Goal: Task Accomplishment & Management: Complete application form

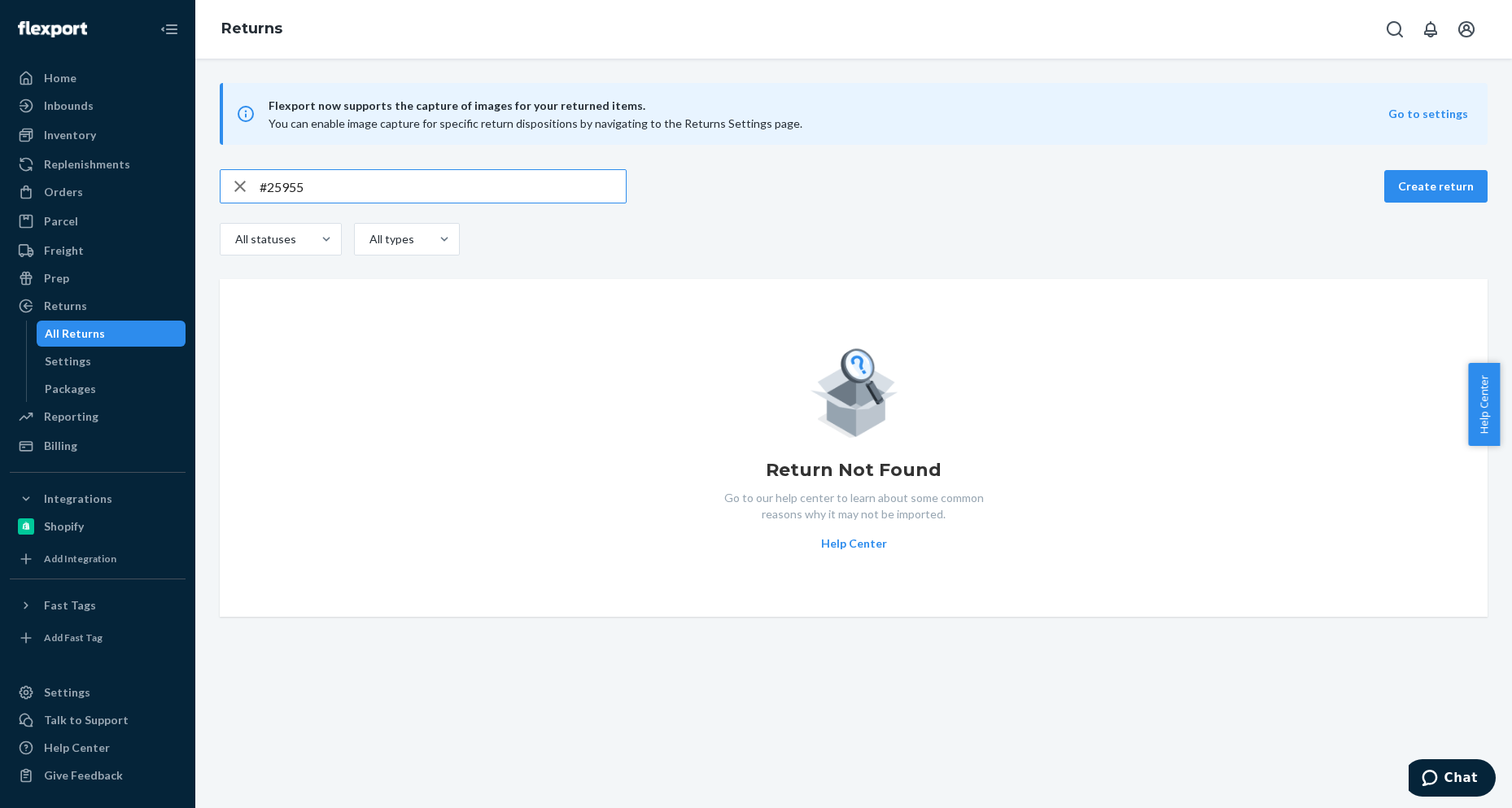
click at [343, 184] on input "#25955" at bounding box center [442, 185] width 366 height 32
type input "#"
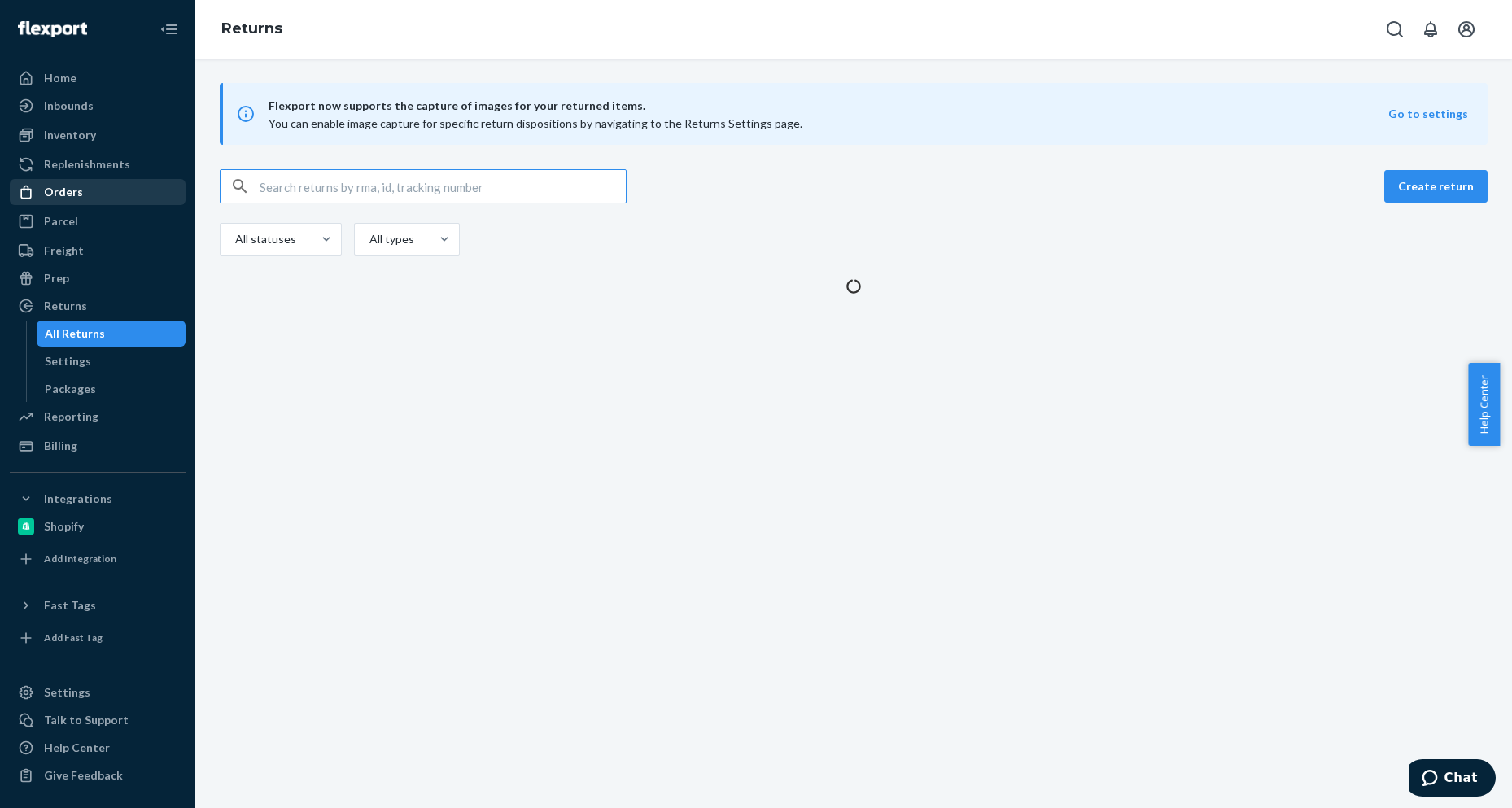
click at [83, 191] on div "Orders" at bounding box center [97, 192] width 172 height 23
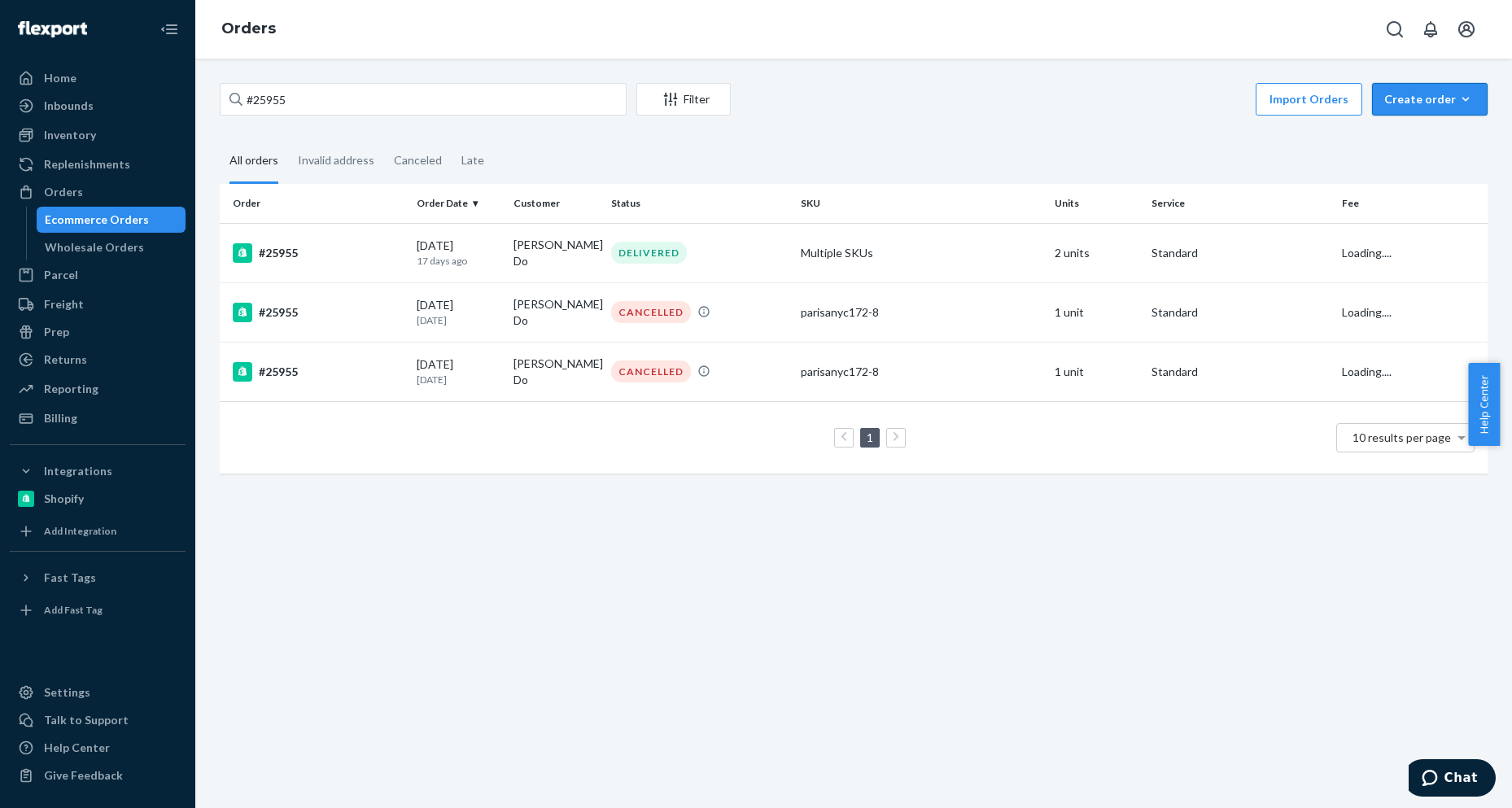
click at [1414, 108] on button "Create order Ecommerce order Removal order" at bounding box center [1429, 98] width 116 height 32
click at [1406, 143] on span "Ecommerce order" at bounding box center [1440, 138] width 101 height 11
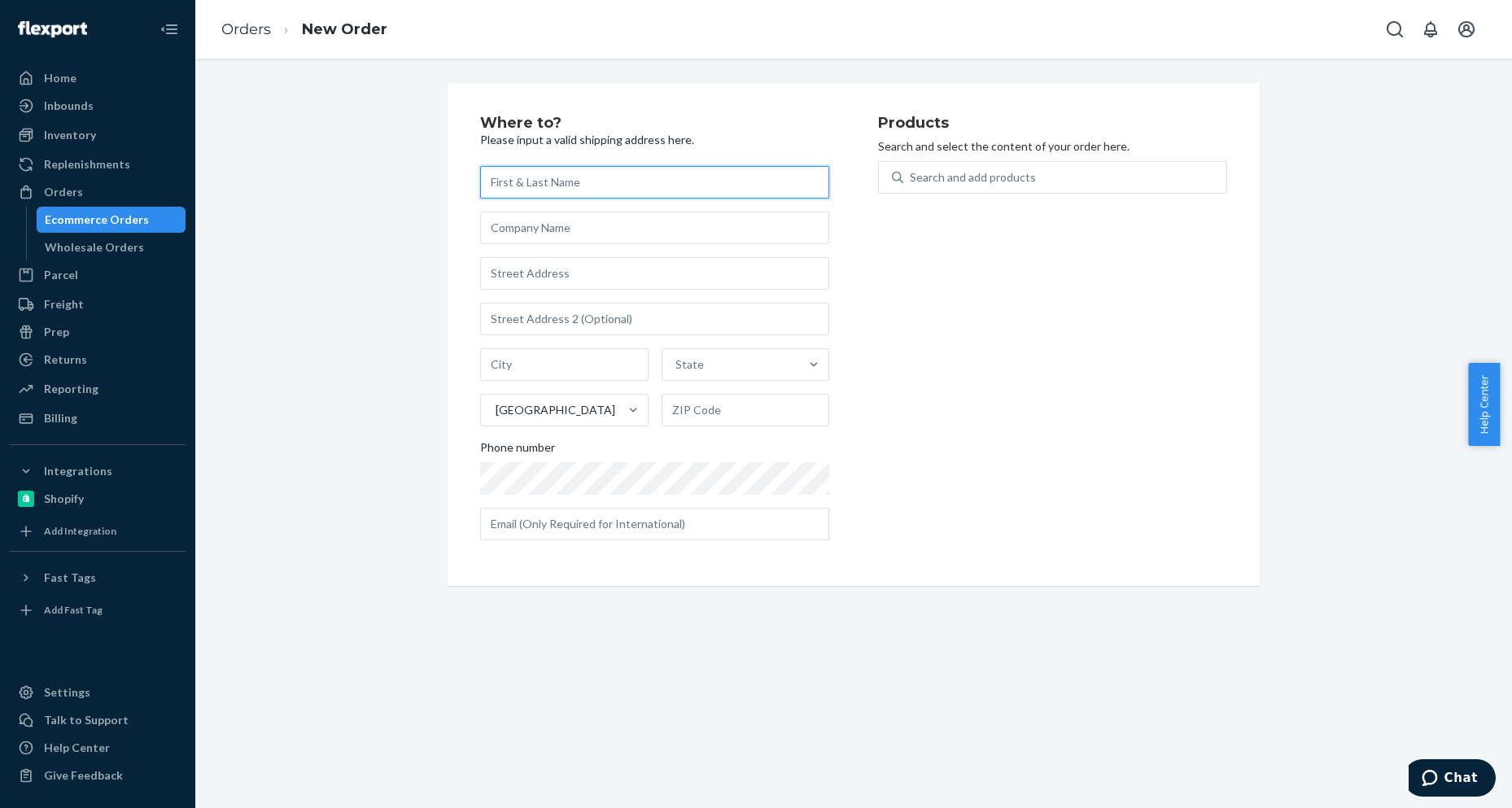
click at [639, 191] on input "text" at bounding box center [654, 182] width 349 height 32
paste input "[PERSON_NAME]"
type input "[PERSON_NAME]"
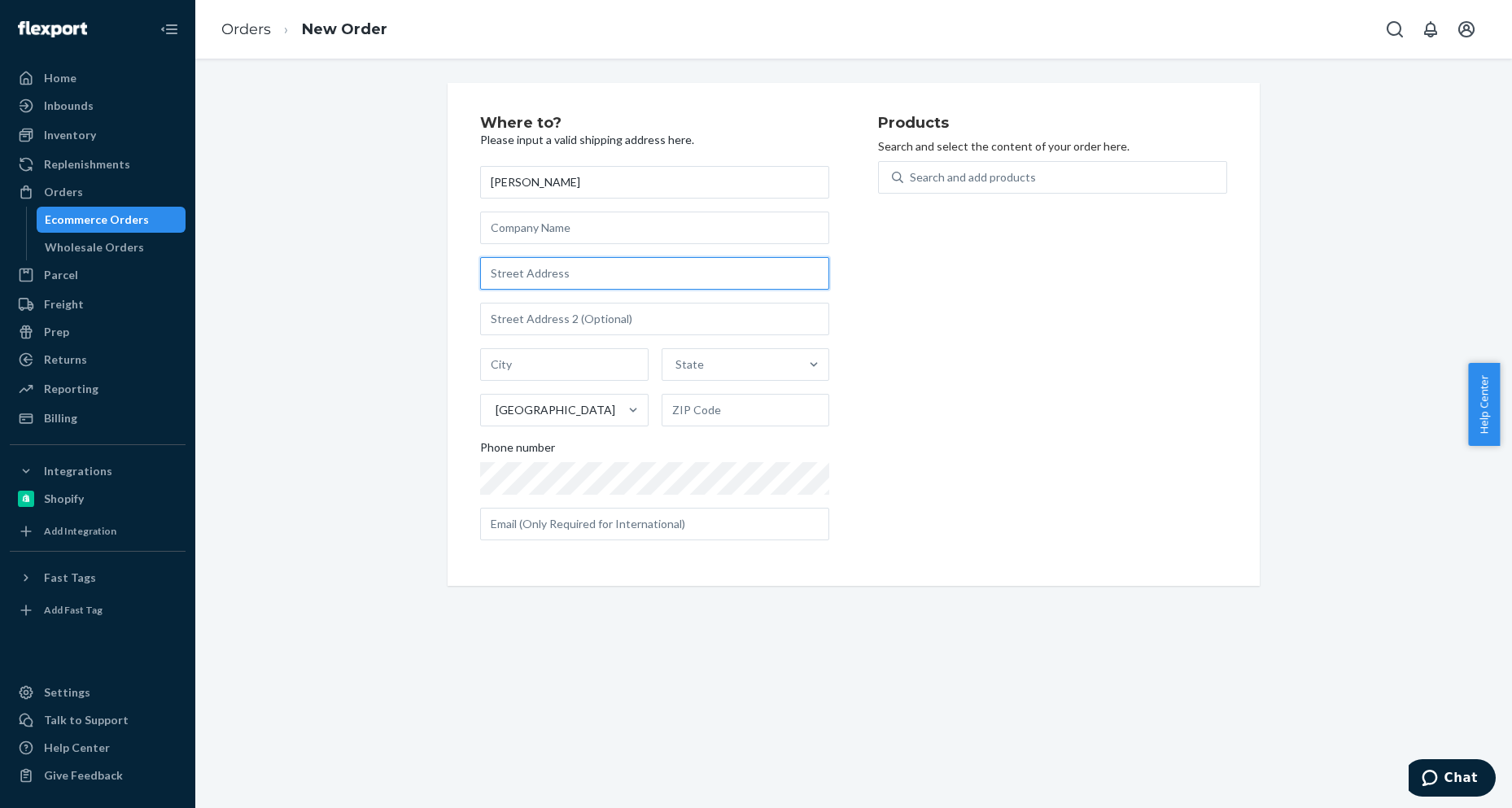
click at [601, 278] on input "text" at bounding box center [654, 272] width 349 height 32
paste input "[GEOGRAPHIC_DATA][PERSON_NAME]"
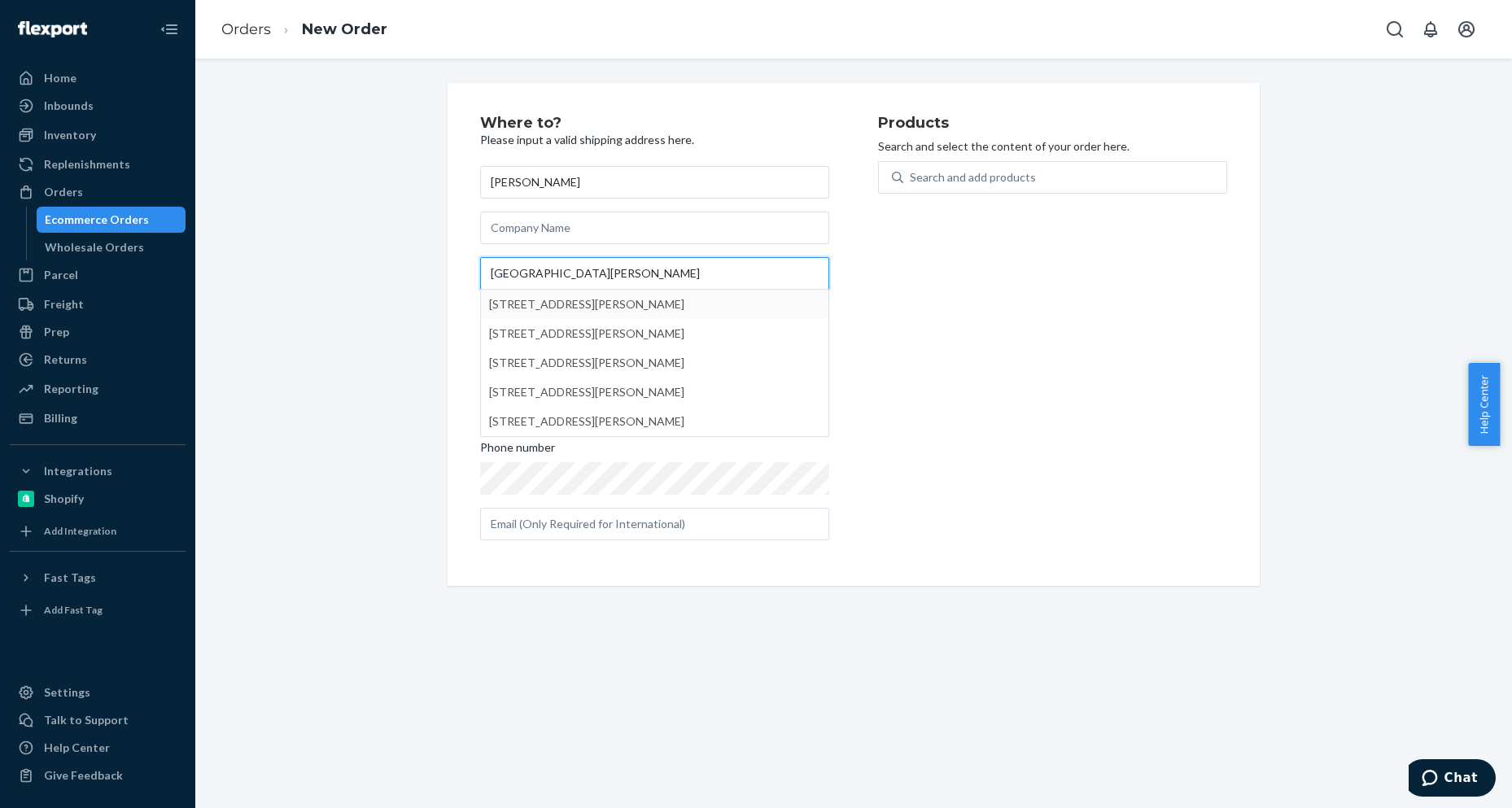
type input "[GEOGRAPHIC_DATA][PERSON_NAME]"
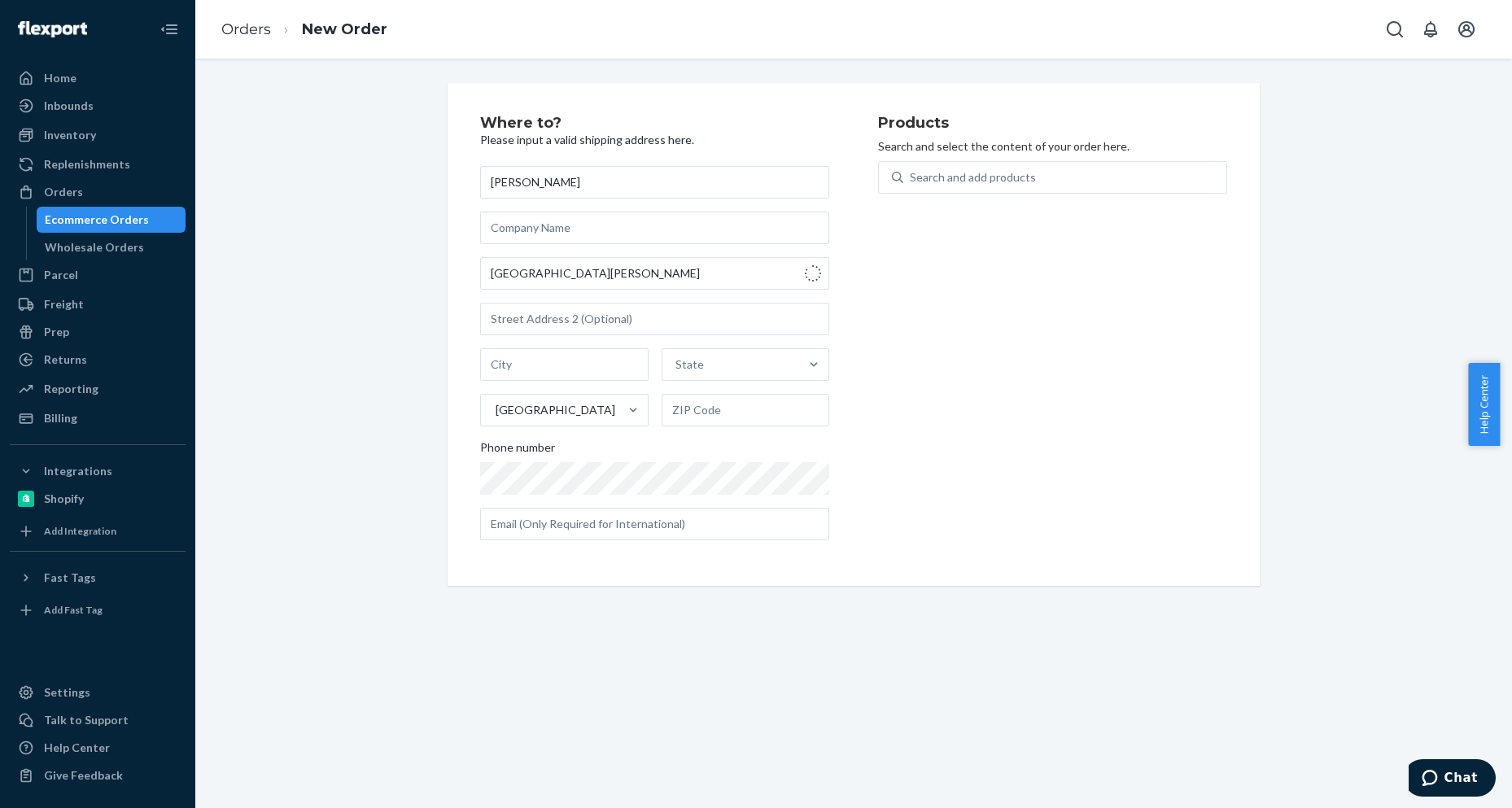
type input "[GEOGRAPHIC_DATA]"
type input "90046"
type input "[GEOGRAPHIC_DATA][PERSON_NAME]"
click at [1062, 368] on div "Products Search and select the content of your order here. Search and add produ…" at bounding box center [1052, 334] width 349 height 437
click at [630, 193] on input "[PERSON_NAME]" at bounding box center [654, 182] width 349 height 32
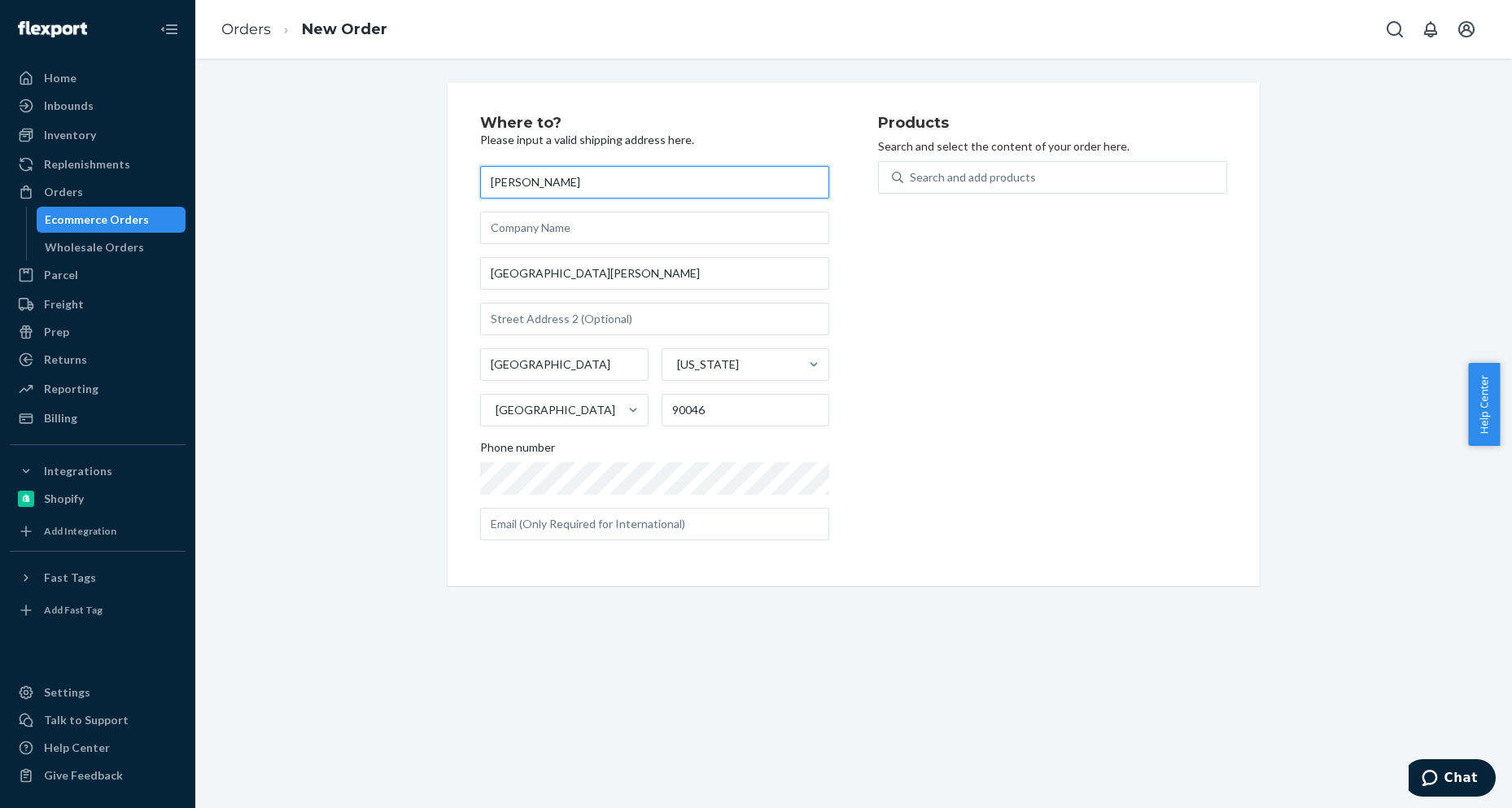
paste input "[PERSON_NAME]"
click at [622, 187] on input "[PERSON_NAME]" at bounding box center [654, 182] width 349 height 32
paste input "[PERSON_NAME] c/o Underscore Talent"
drag, startPoint x: 556, startPoint y: 184, endPoint x: 687, endPoint y: 187, distance: 131.0
click at [687, 187] on input "[PERSON_NAME] c/o Underscore Talent" at bounding box center [654, 182] width 349 height 32
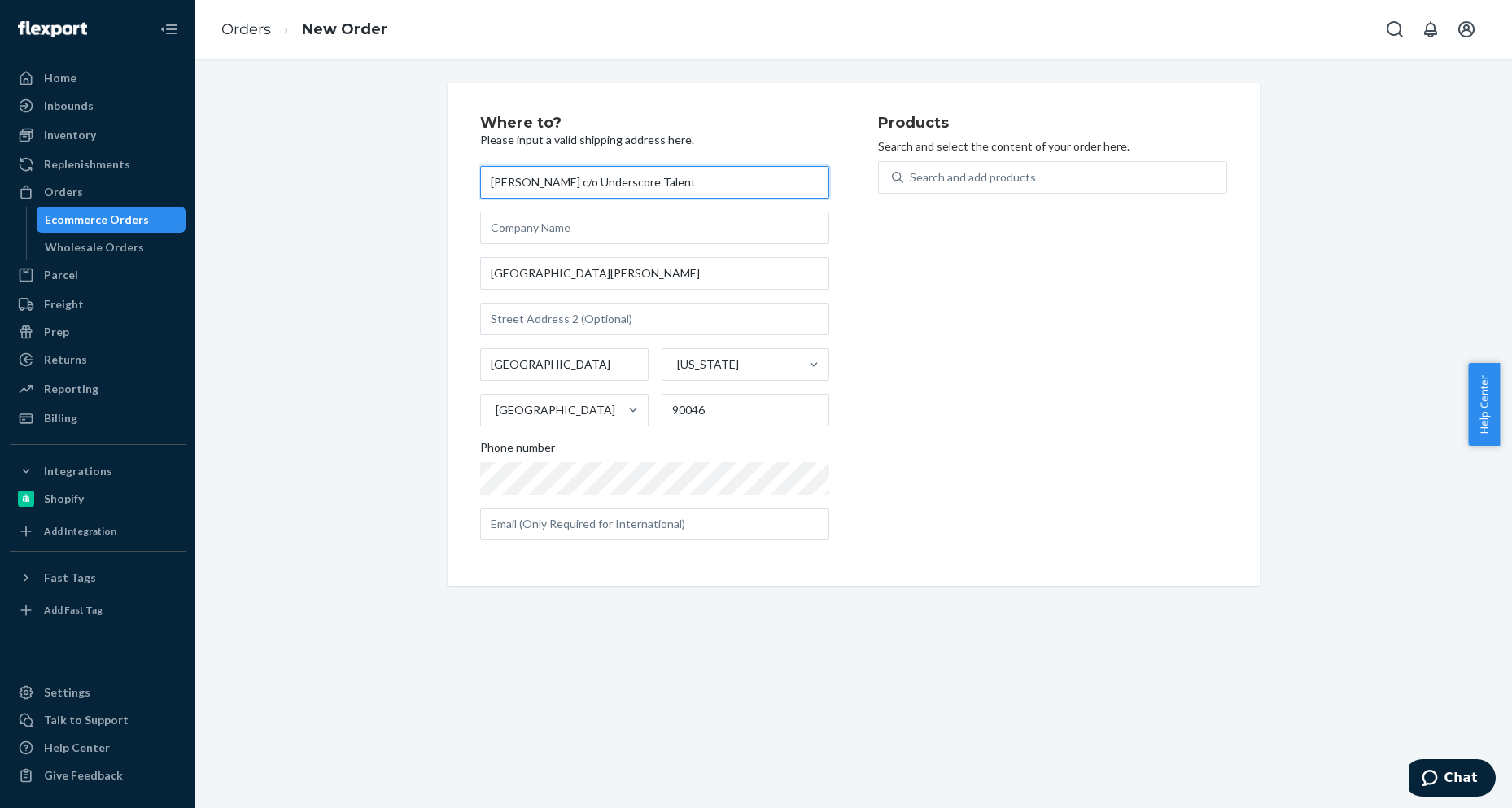
type input "[PERSON_NAME]"
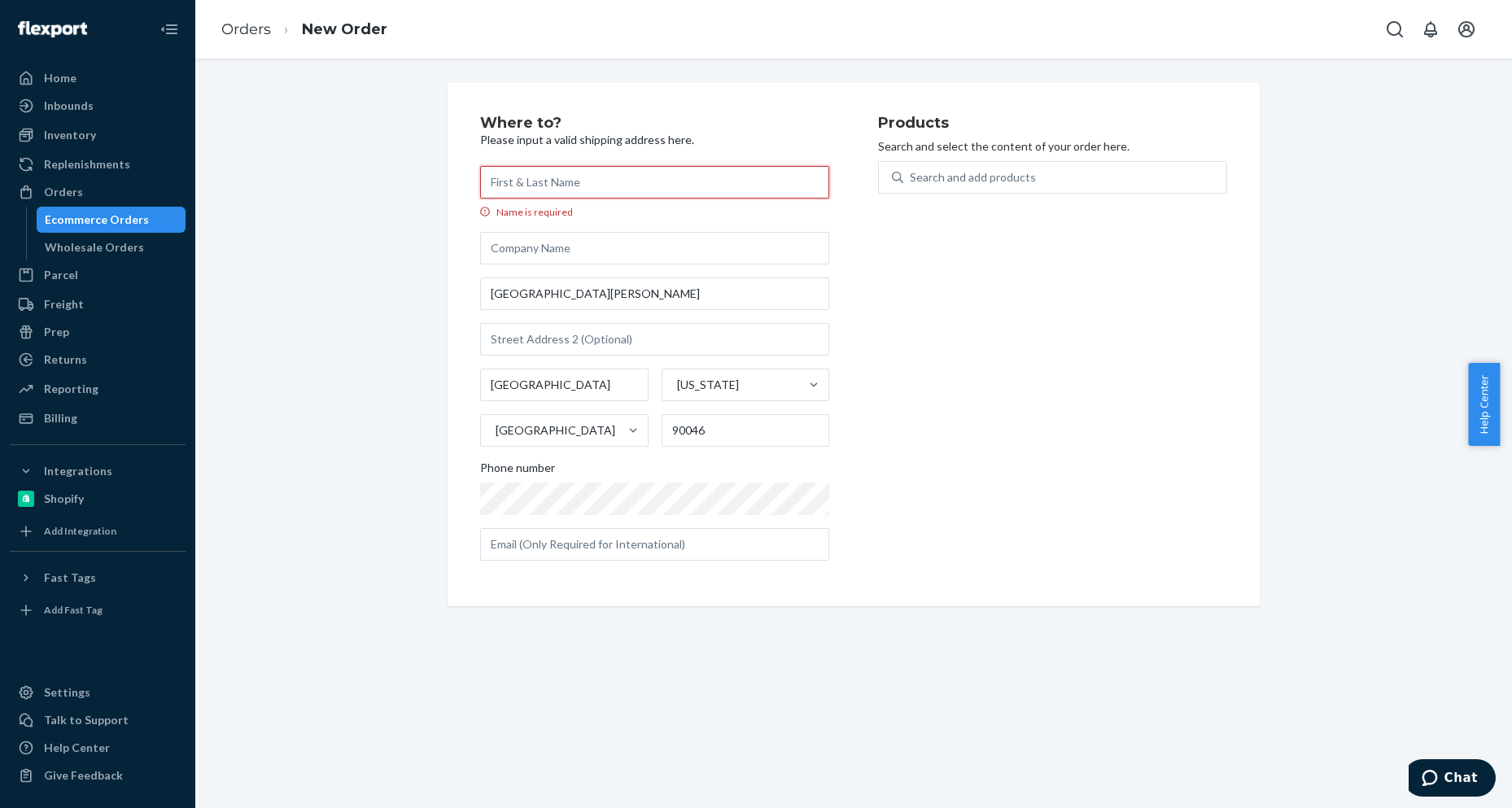
paste input "[PERSON_NAME]"
type input "[PERSON_NAME]"
click at [540, 189] on input "Name is required" at bounding box center [654, 182] width 349 height 32
paste input "[PERSON_NAME] c/o Underscore Talent"
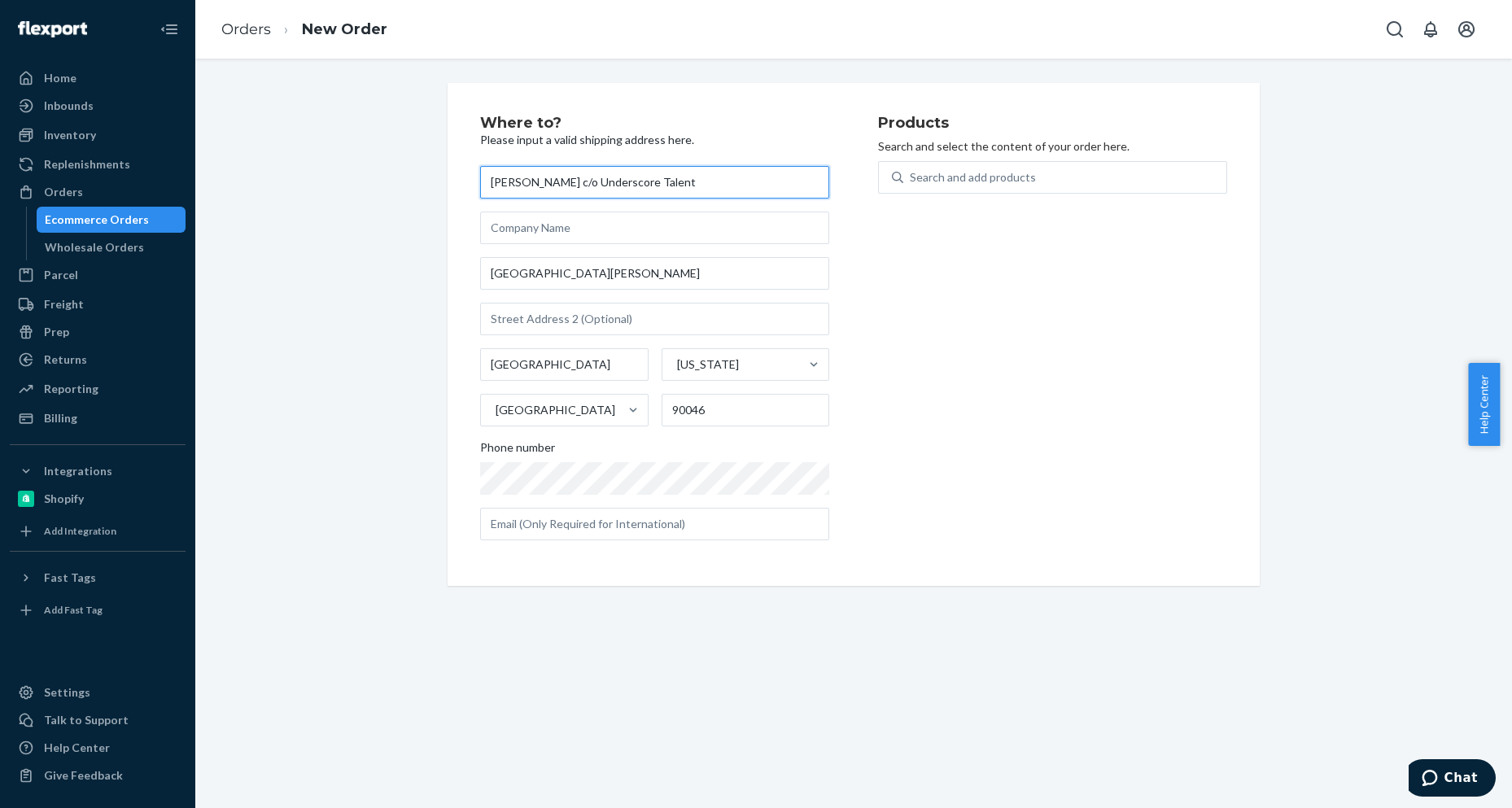
drag, startPoint x: 555, startPoint y: 183, endPoint x: 768, endPoint y: 188, distance: 213.1
click at [768, 188] on input "[PERSON_NAME] c/o Underscore Talent" at bounding box center [654, 182] width 349 height 32
type input "[PERSON_NAME]"
click at [584, 235] on input "text" at bounding box center [654, 227] width 349 height 32
paste input "c/o Underscore Talent"
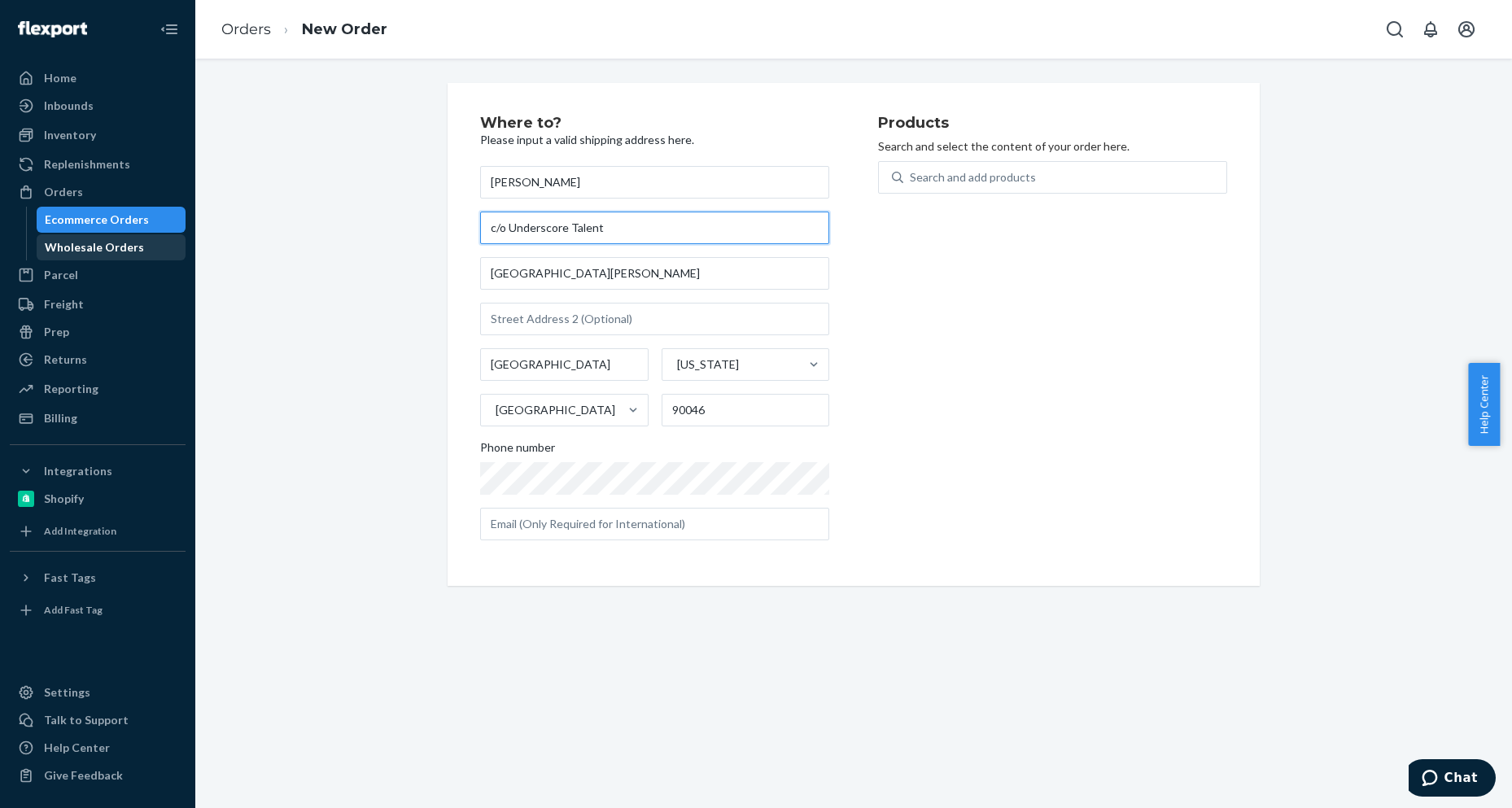
type input "c/o Underscore Talent"
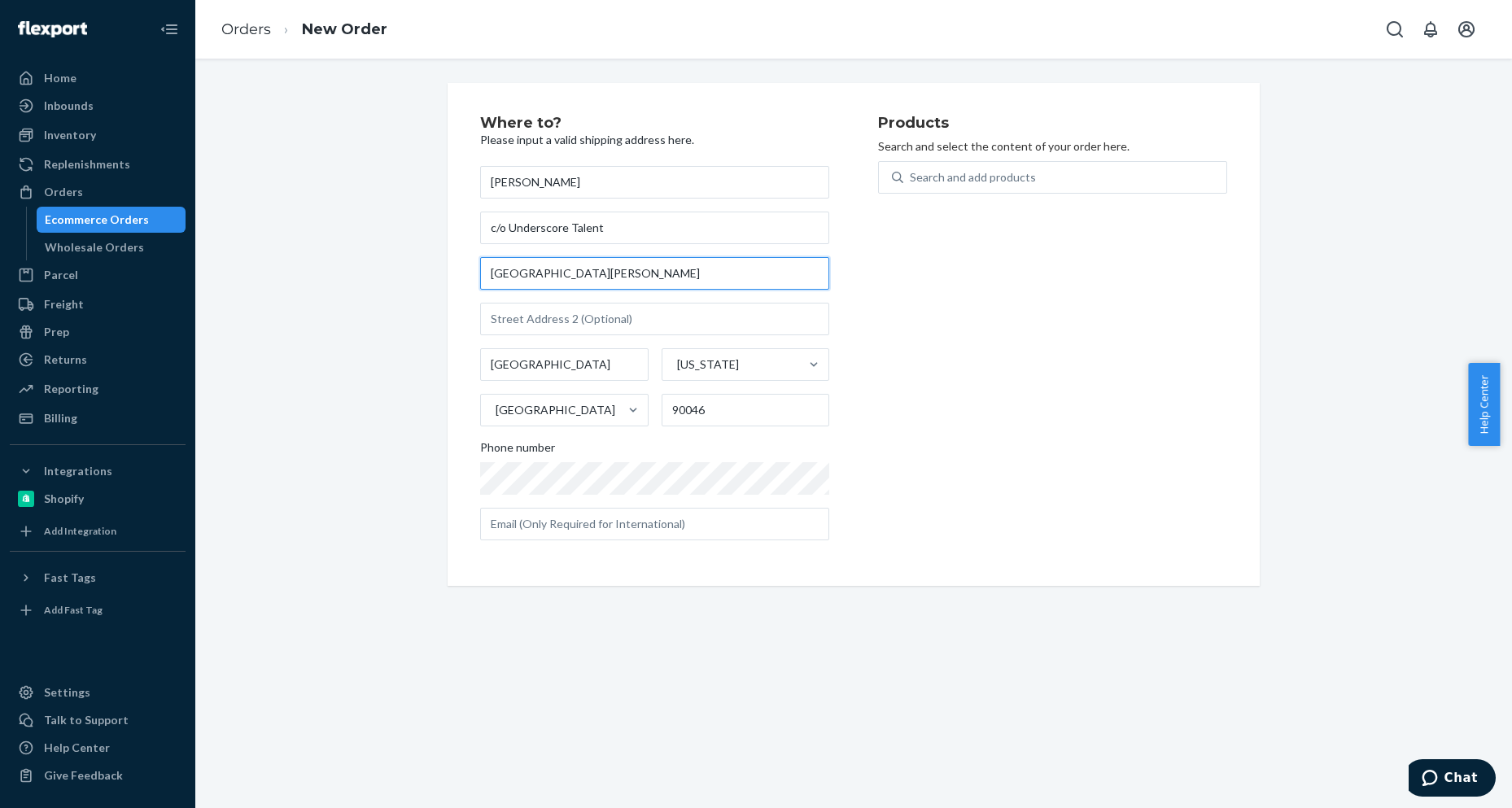
click at [695, 287] on input "[GEOGRAPHIC_DATA][PERSON_NAME]" at bounding box center [654, 272] width 349 height 32
paste input "[STREET_ADDRESS]"
type input "[STREET_ADDRESS]"
type input "90064"
click at [961, 177] on div "Search and add products" at bounding box center [973, 177] width 126 height 17
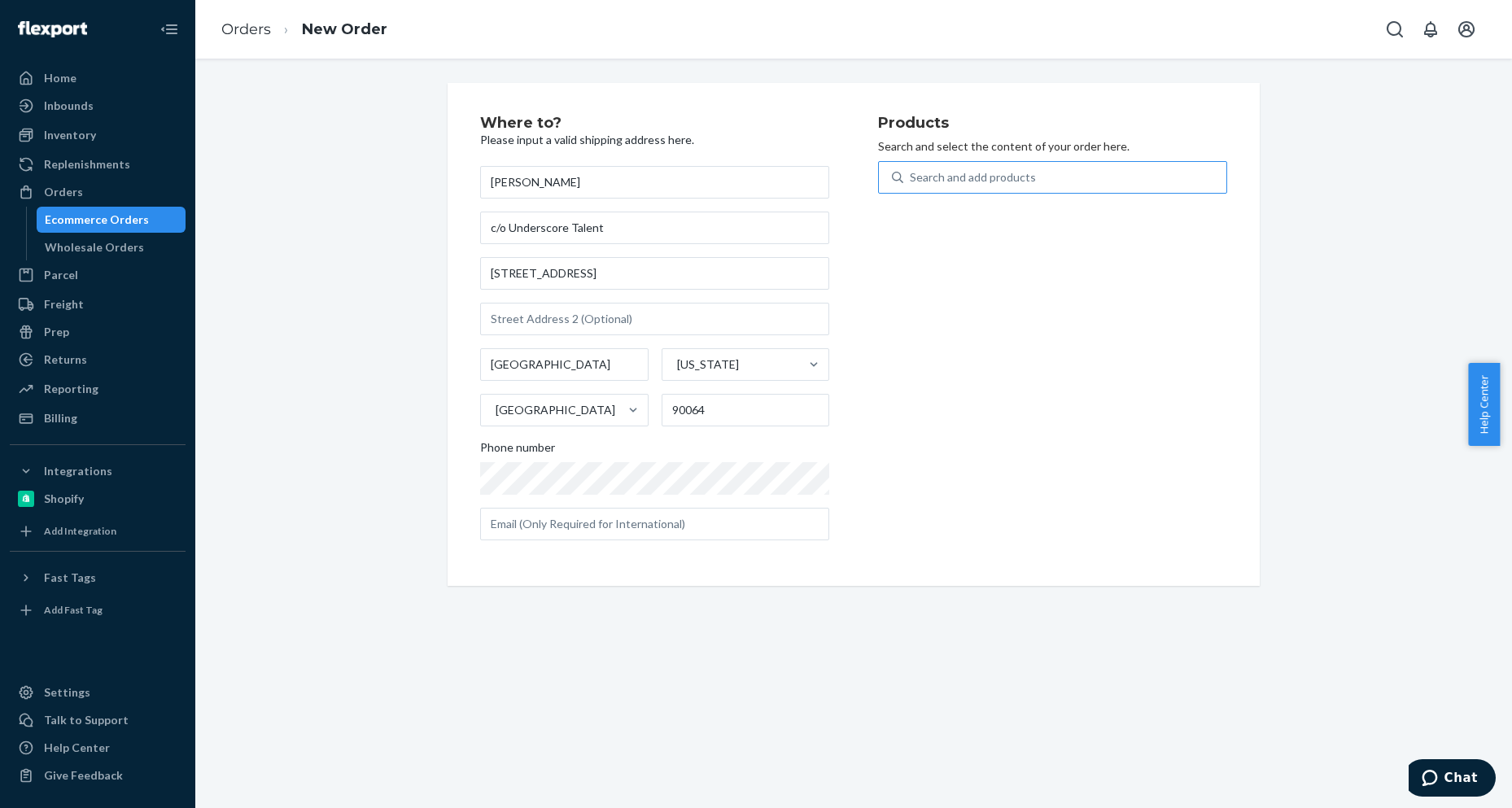
click at [911, 177] on input "Search and add products" at bounding box center [911, 177] width 2 height 17
paste input "PARISANYC198S-10"
type input "PARISANYC198S-10"
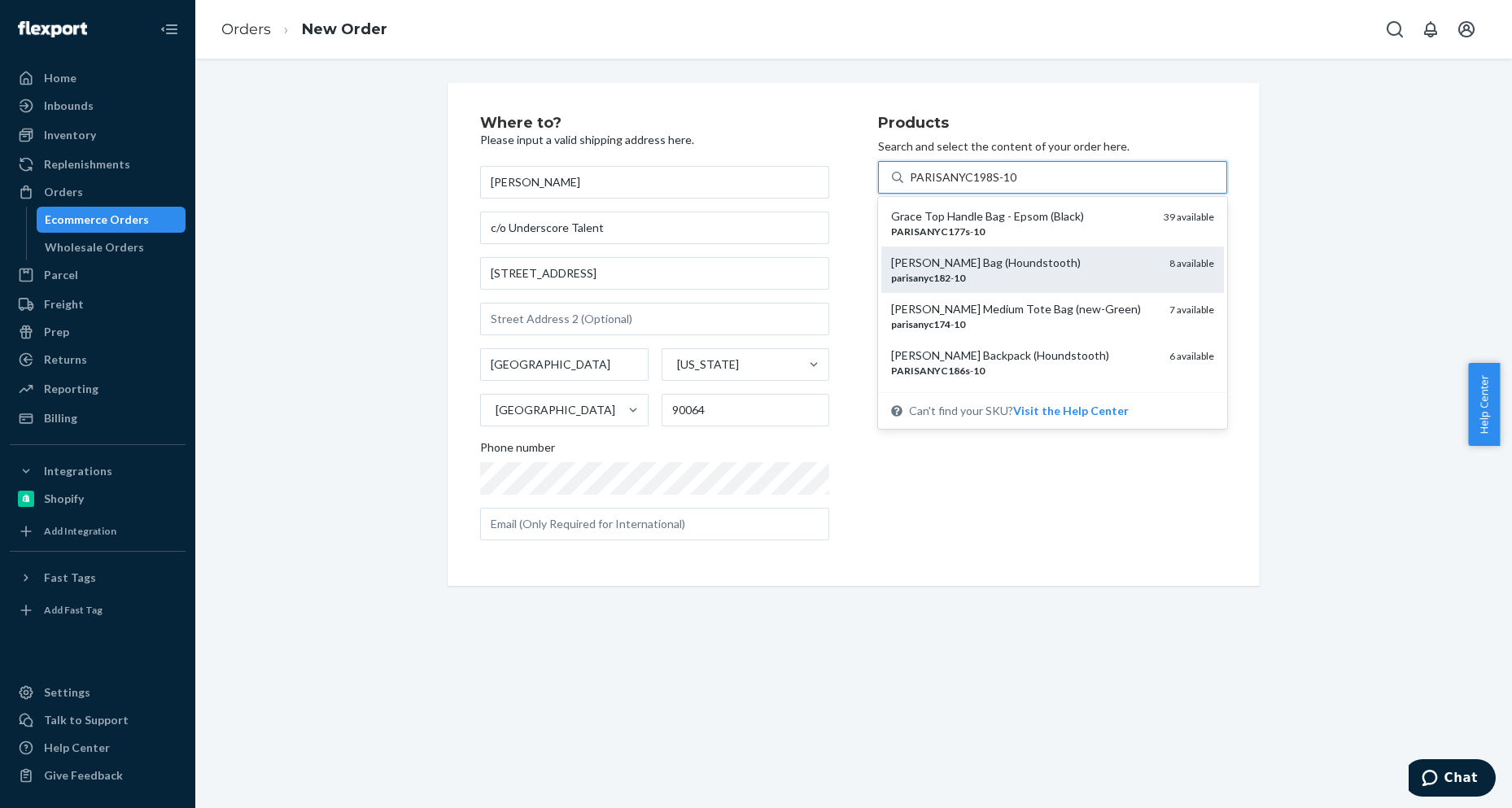
scroll to position [54, 0]
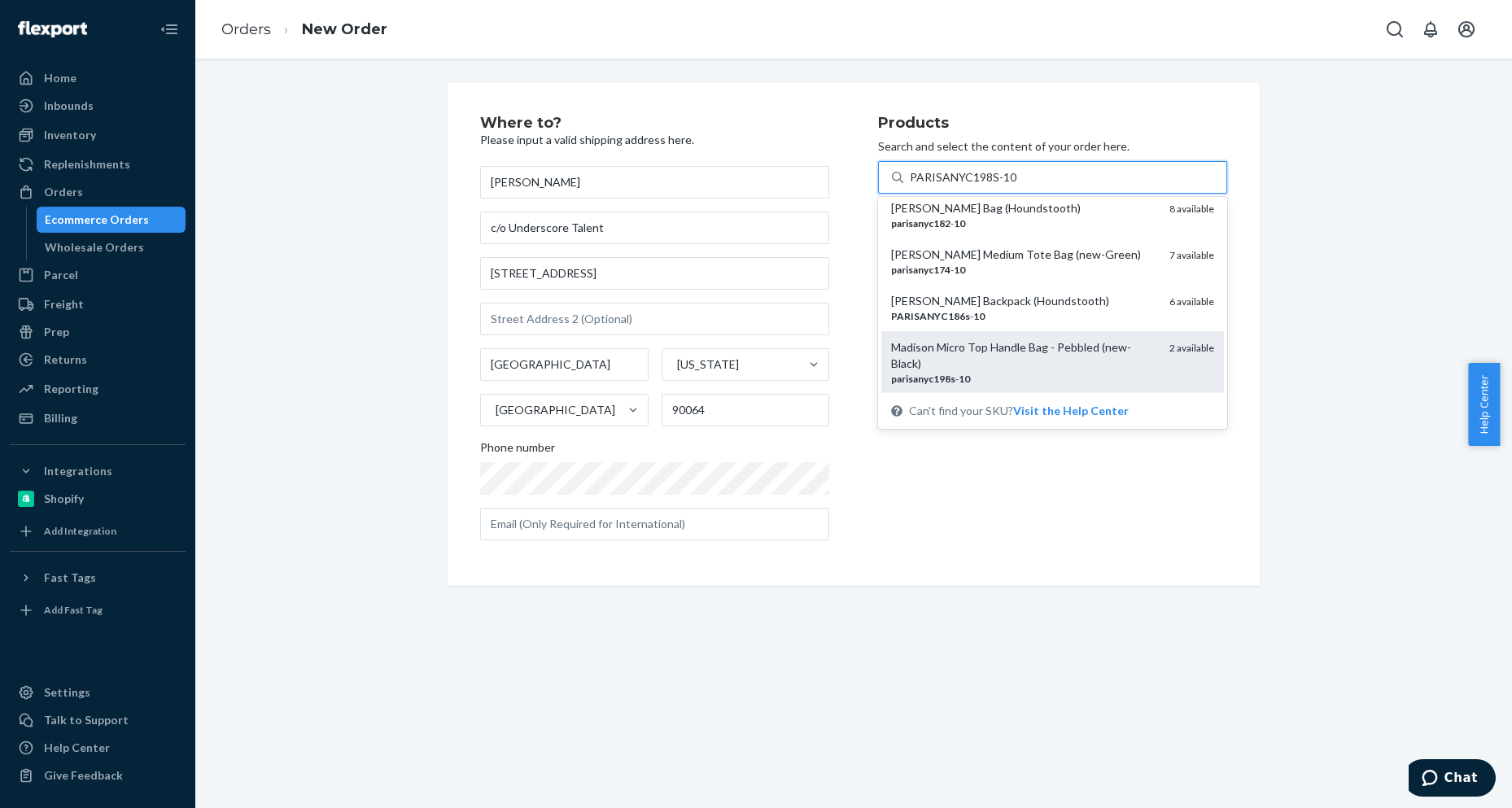
click at [994, 363] on div "Madison Micro Top Handle Bag - Pebbled (new-Black)" at bounding box center [1023, 355] width 265 height 32
click at [994, 185] on input "PARISANYC198S-10" at bounding box center [963, 177] width 106 height 17
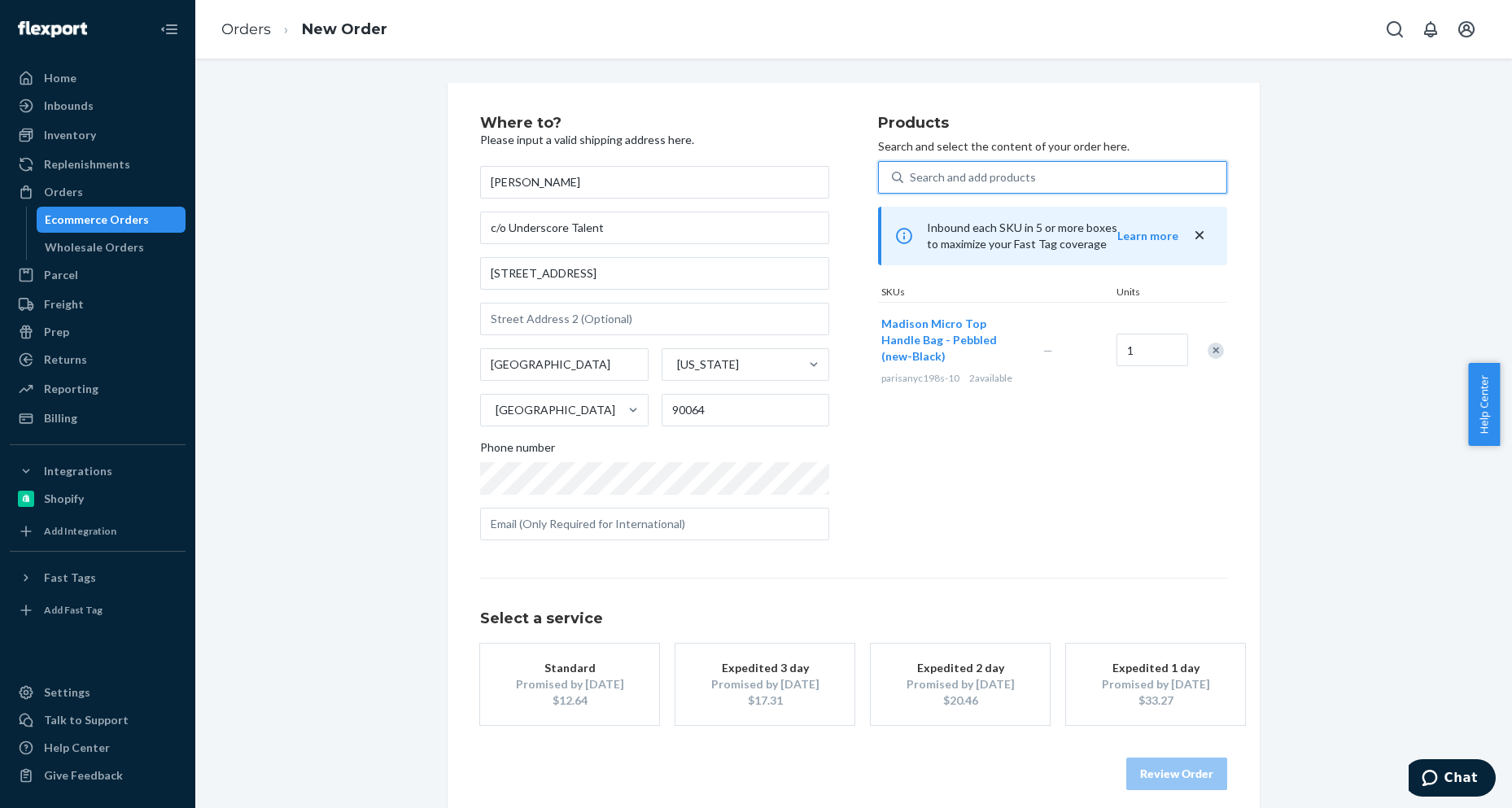
scroll to position [15, 0]
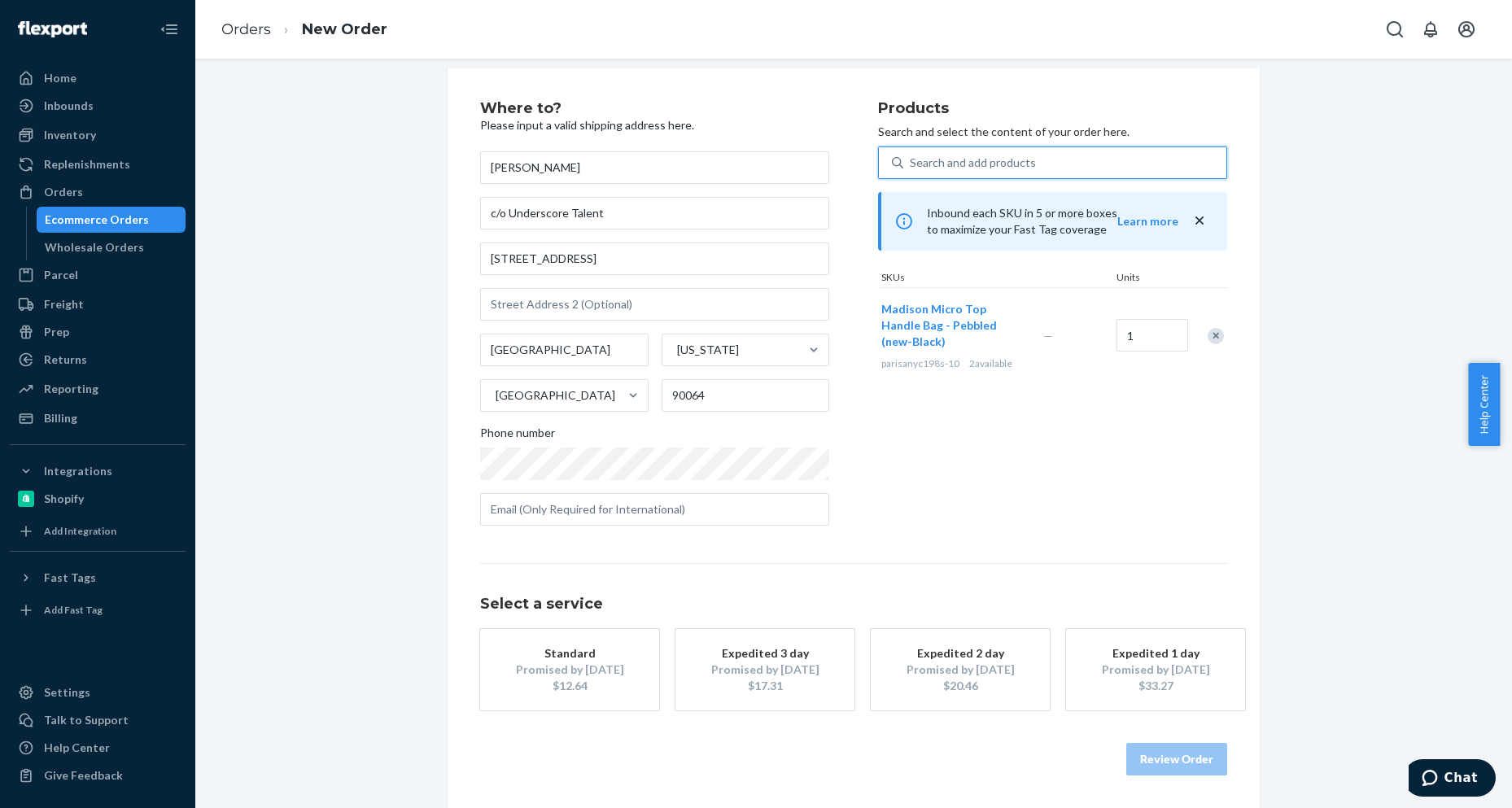
click at [547, 688] on div "$12.64" at bounding box center [570, 686] width 130 height 17
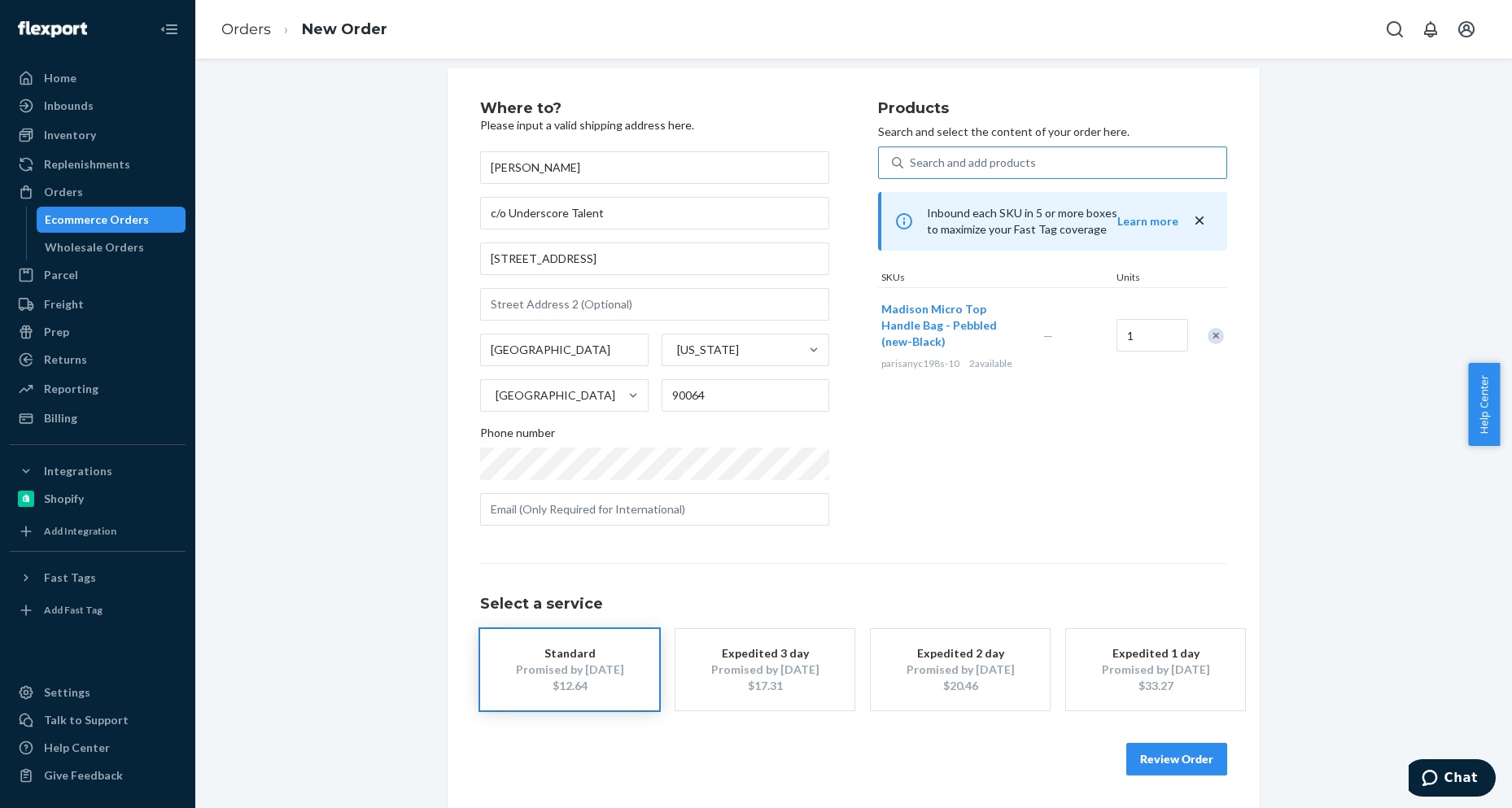
click at [1146, 758] on button "Review Order" at bounding box center [1176, 758] width 101 height 32
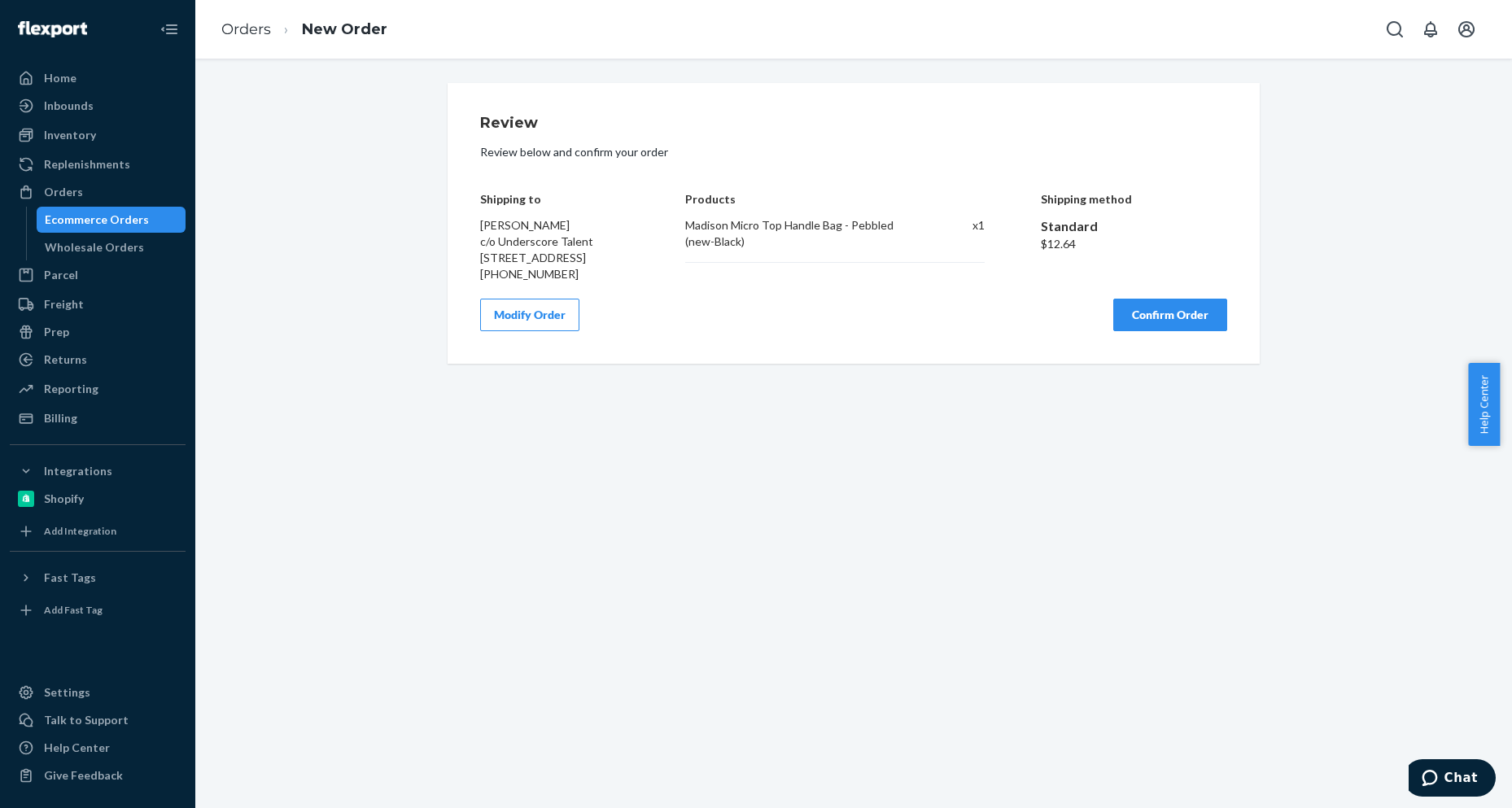
scroll to position [0, 0]
click at [884, 331] on div "Modify Order Confirm Order" at bounding box center [853, 314] width 747 height 32
click at [1137, 331] on button "Confirm Order" at bounding box center [1170, 314] width 114 height 32
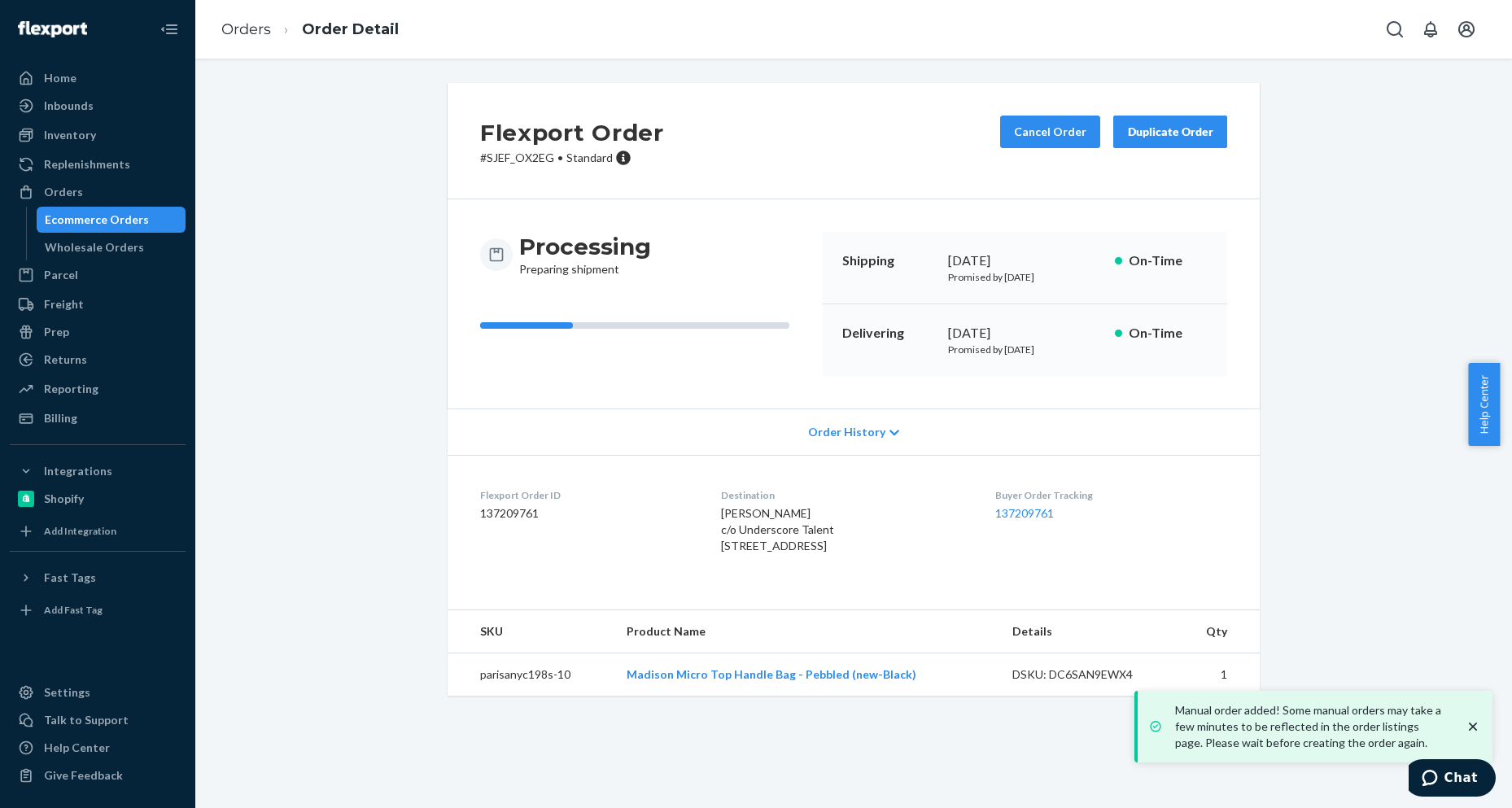
click at [501, 515] on dd "137209761" at bounding box center [587, 514] width 215 height 17
copy dd "137209761"
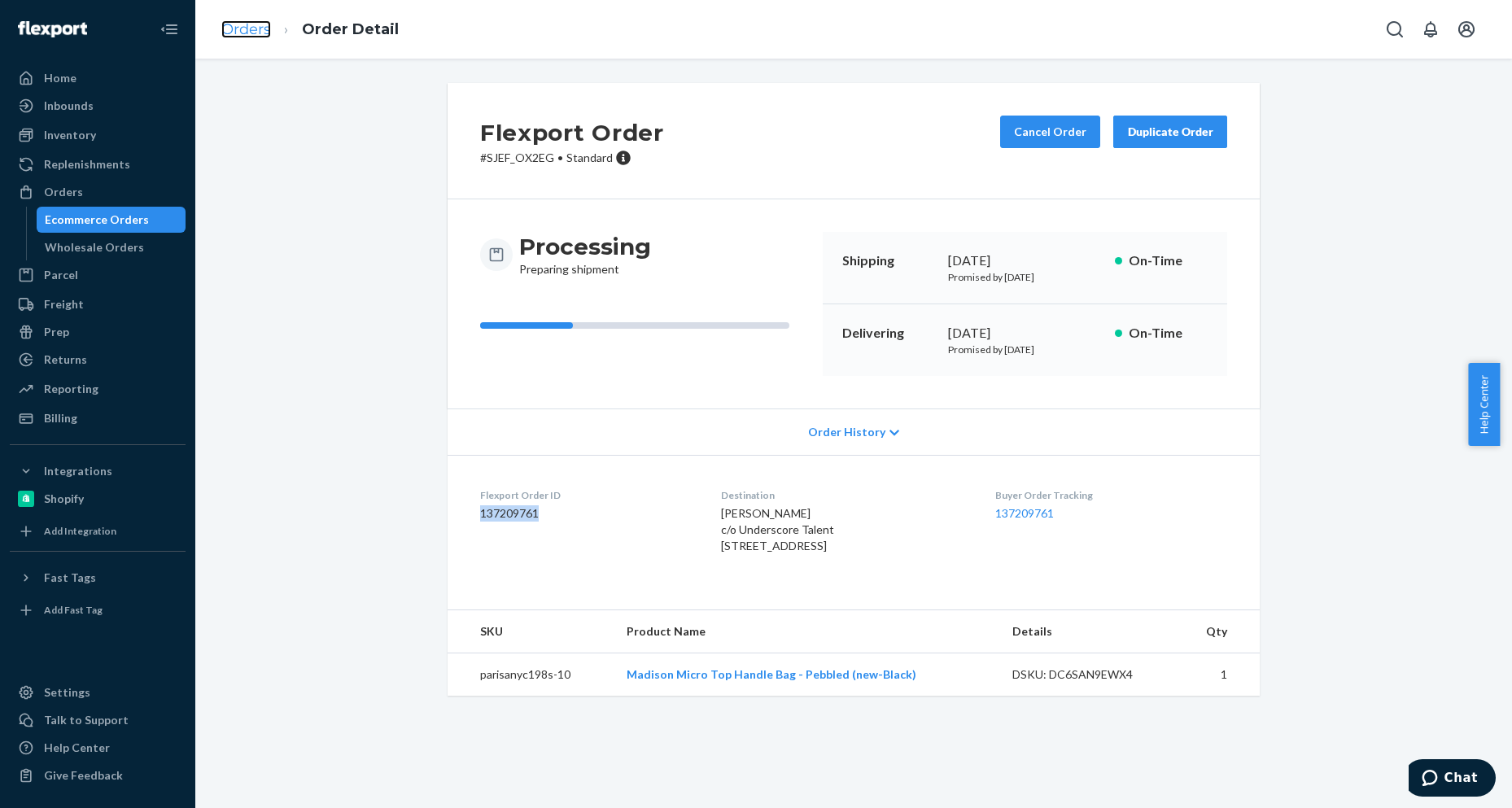
click at [231, 28] on link "Orders" at bounding box center [246, 29] width 50 height 18
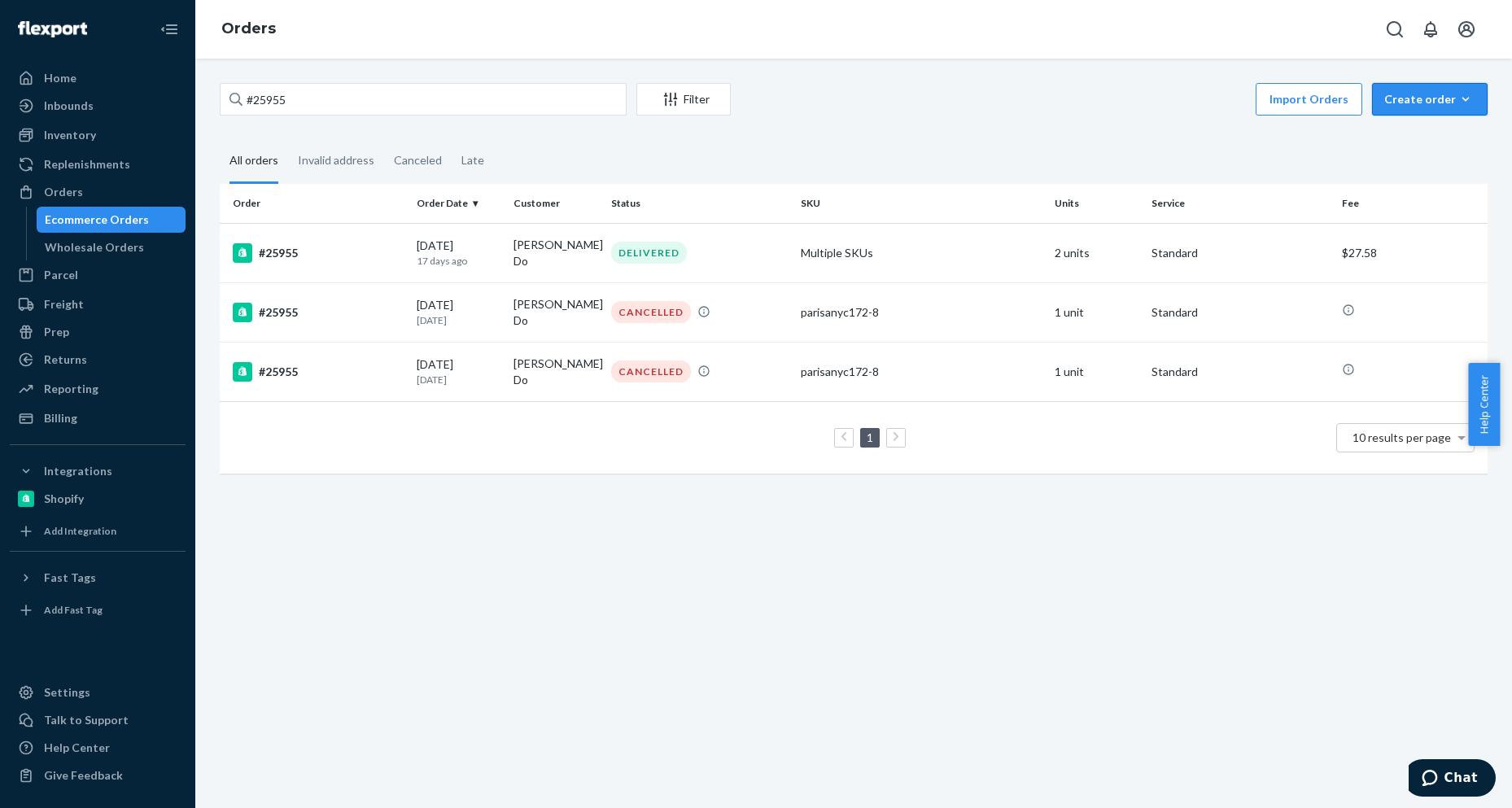
click at [1414, 94] on div "Create order" at bounding box center [1429, 99] width 91 height 17
click at [1406, 133] on span "Ecommerce order" at bounding box center [1440, 138] width 101 height 11
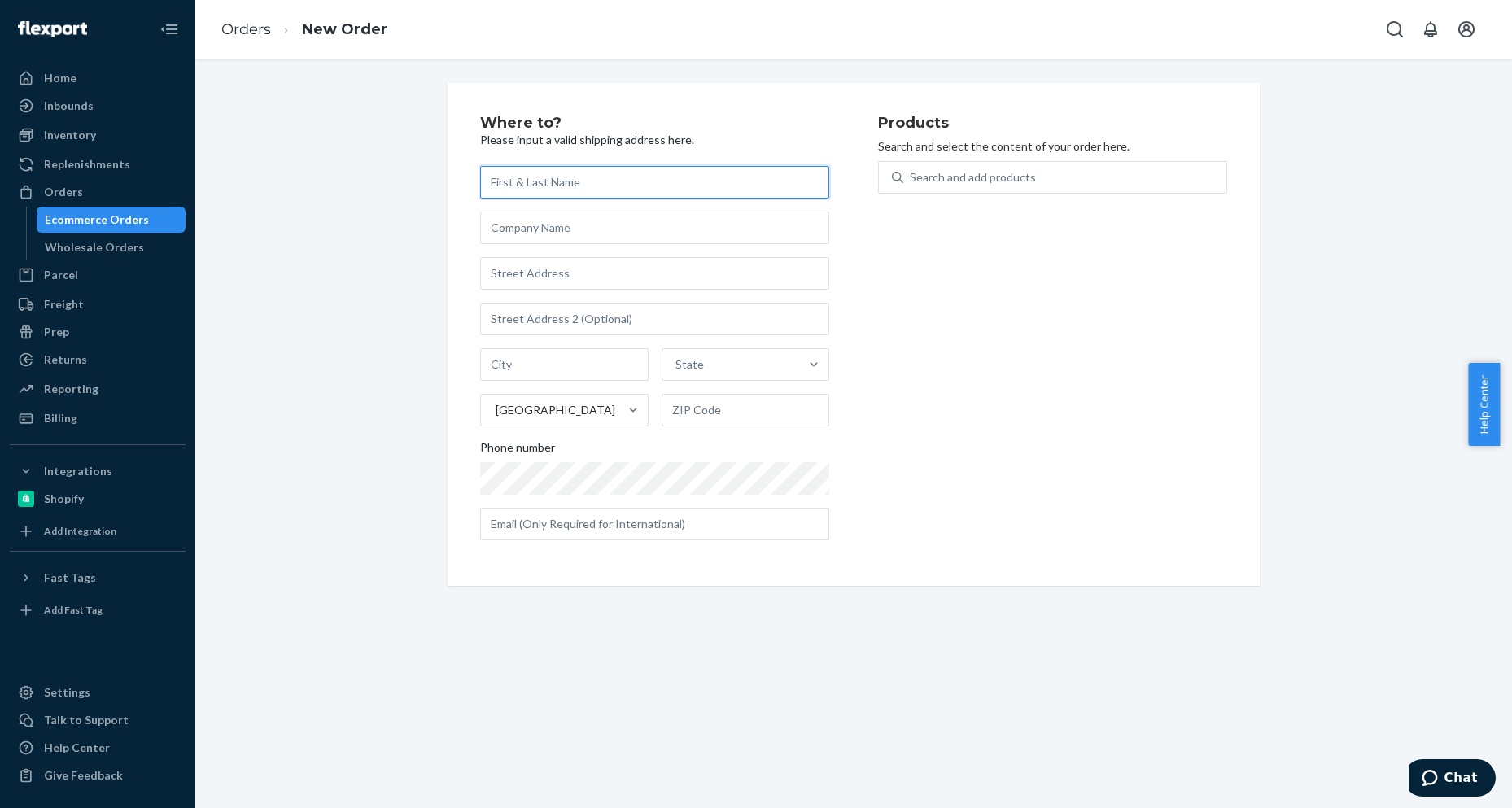
click at [506, 184] on input "text" at bounding box center [654, 182] width 349 height 32
paste input "[PERSON_NAME] c/[PERSON_NAME]"
drag, startPoint x: 561, startPoint y: 187, endPoint x: 651, endPoint y: 182, distance: 90.1
click at [651, 182] on input "[PERSON_NAME] c/[PERSON_NAME]" at bounding box center [654, 182] width 349 height 32
type input "[PERSON_NAME]"
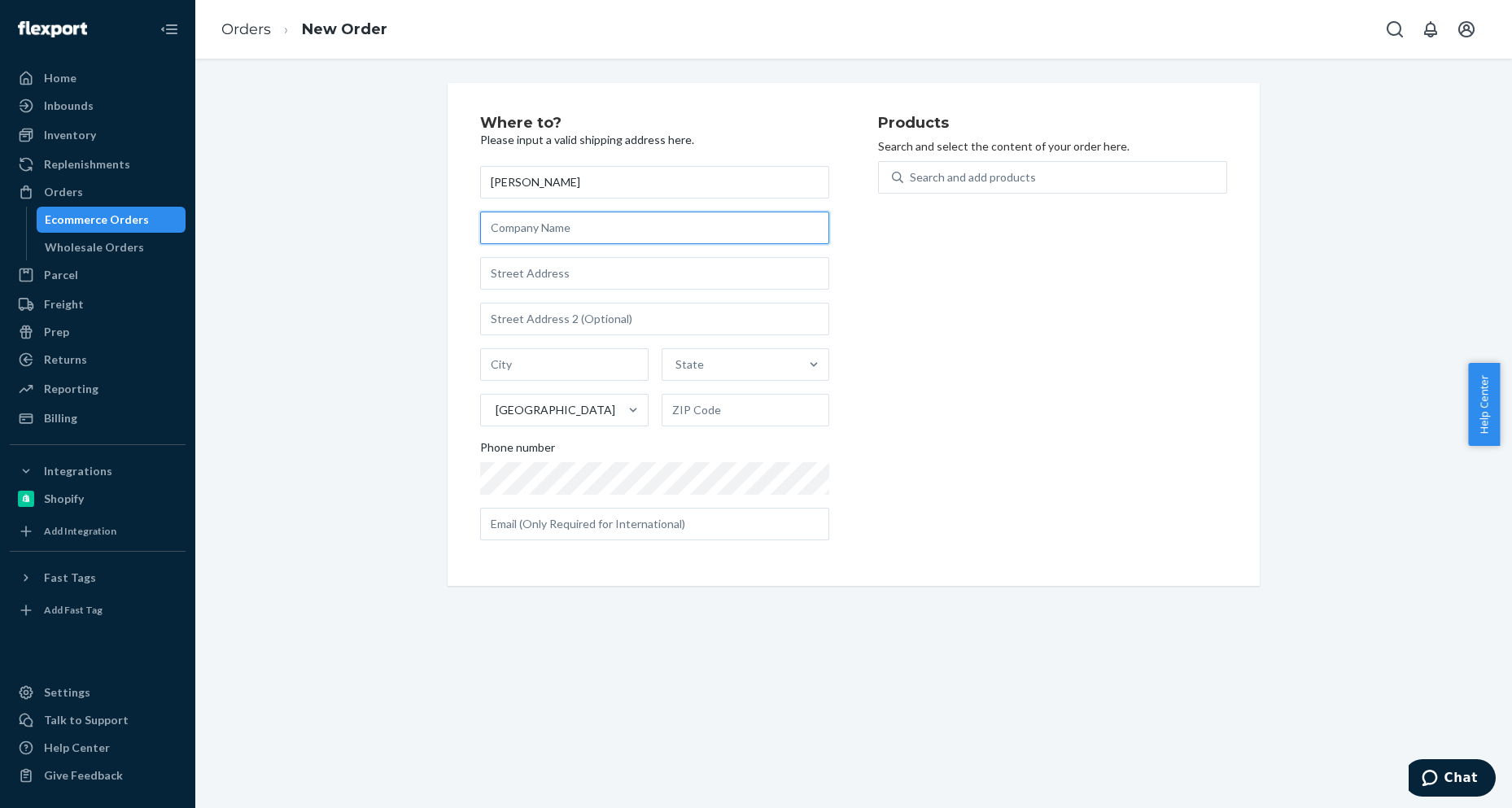
click at [595, 232] on input "text" at bounding box center [654, 227] width 349 height 32
paste input "c/[PERSON_NAME]"
type input "c/[PERSON_NAME]"
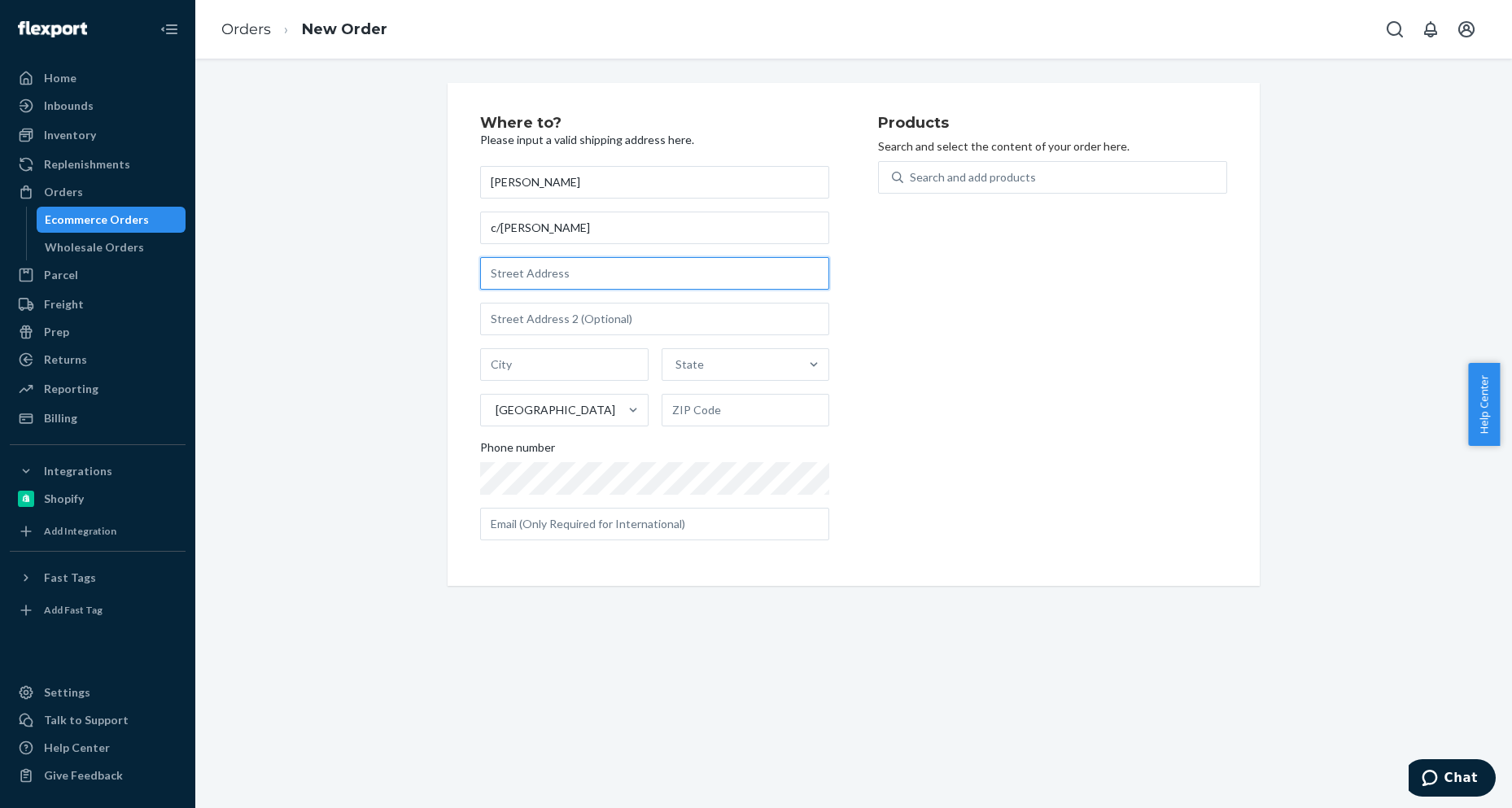
click at [550, 277] on input "text" at bounding box center [654, 272] width 349 height 32
paste input "[STREET_ADDRESS]"
type input "[STREET_ADDRESS]"
type input "[US_STATE]"
type input "15090"
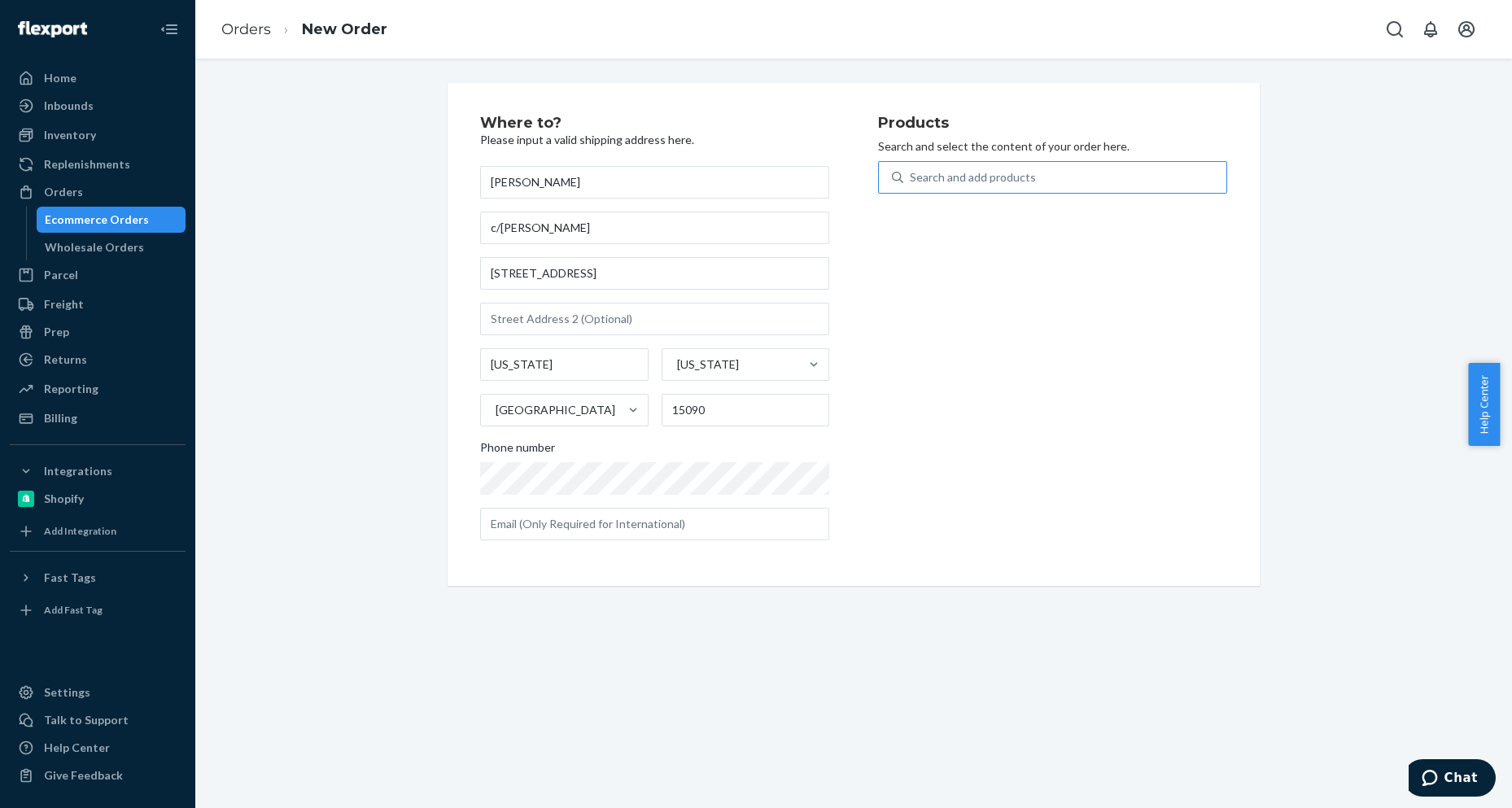
click at [1066, 179] on div "Search and add products" at bounding box center [1064, 177] width 323 height 29
click at [911, 179] on input "Search and add products" at bounding box center [911, 177] width 2 height 17
paste input "PARISANYC199M-4"
type input "PARISANYC199M-4"
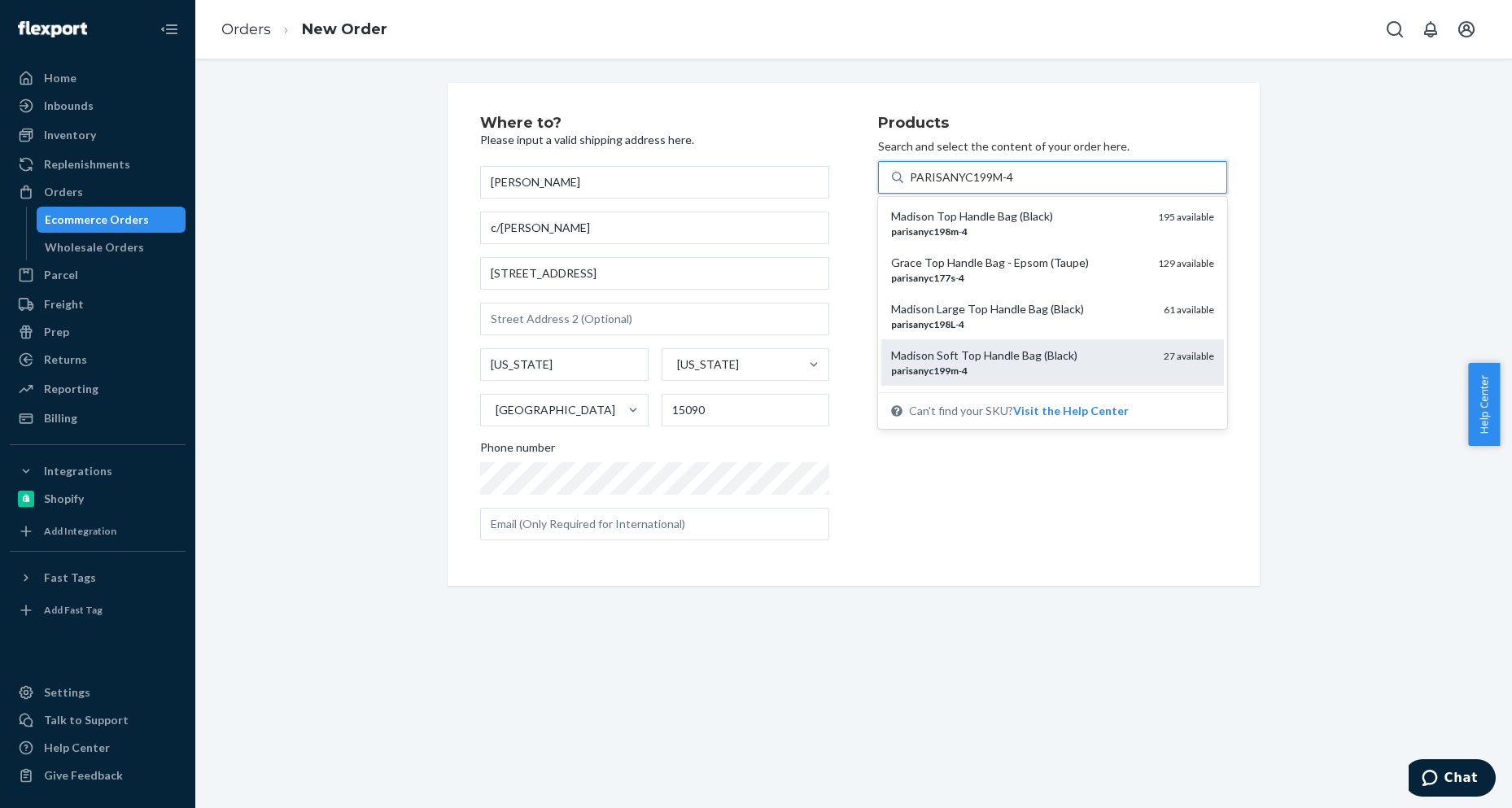
click at [1040, 371] on div "parisanyc199m - 4" at bounding box center [1020, 370] width 260 height 14
click at [1014, 185] on input "PARISANYC199M-4" at bounding box center [962, 177] width 105 height 17
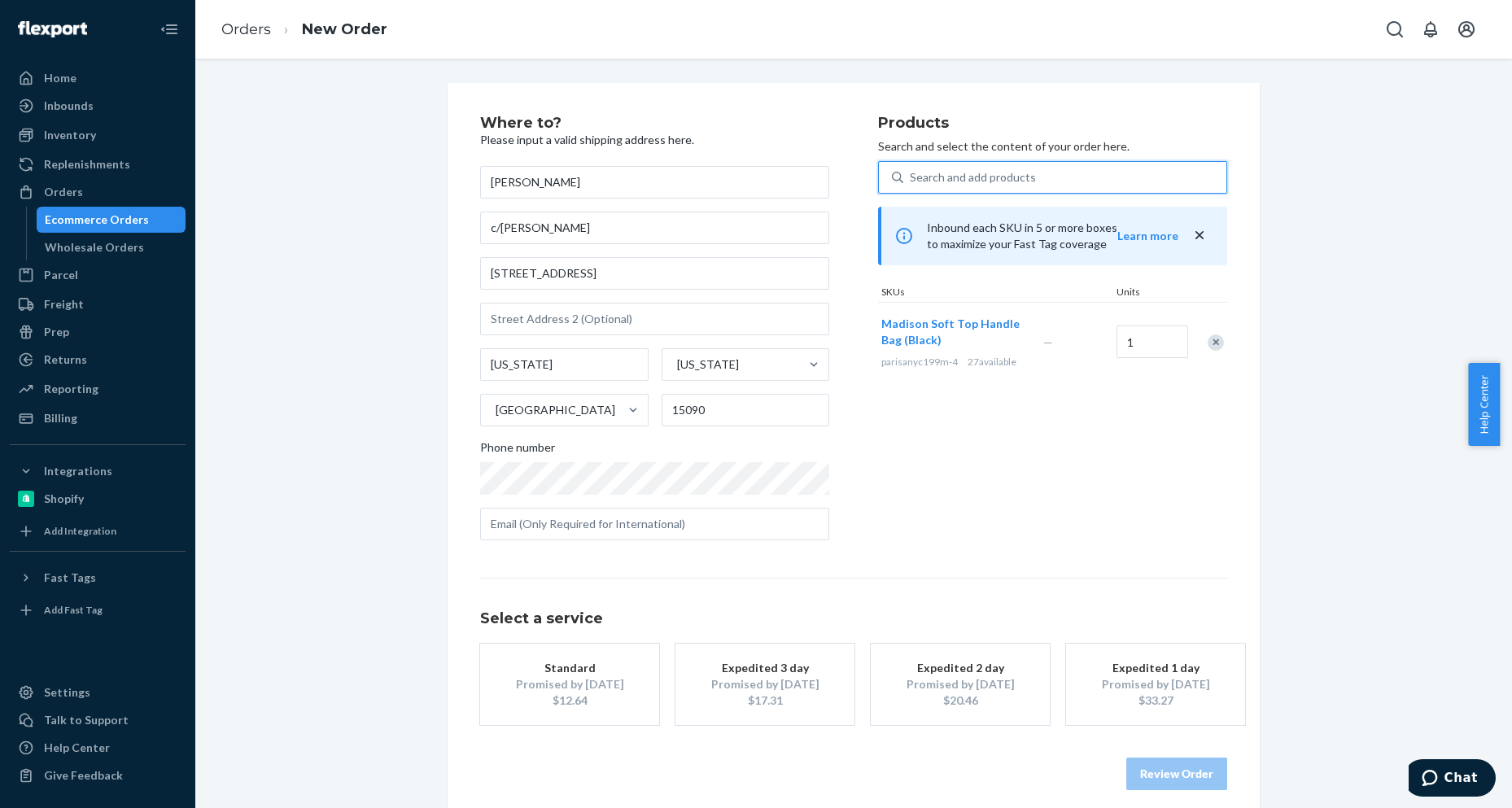
click at [555, 663] on div "Standard" at bounding box center [570, 668] width 130 height 17
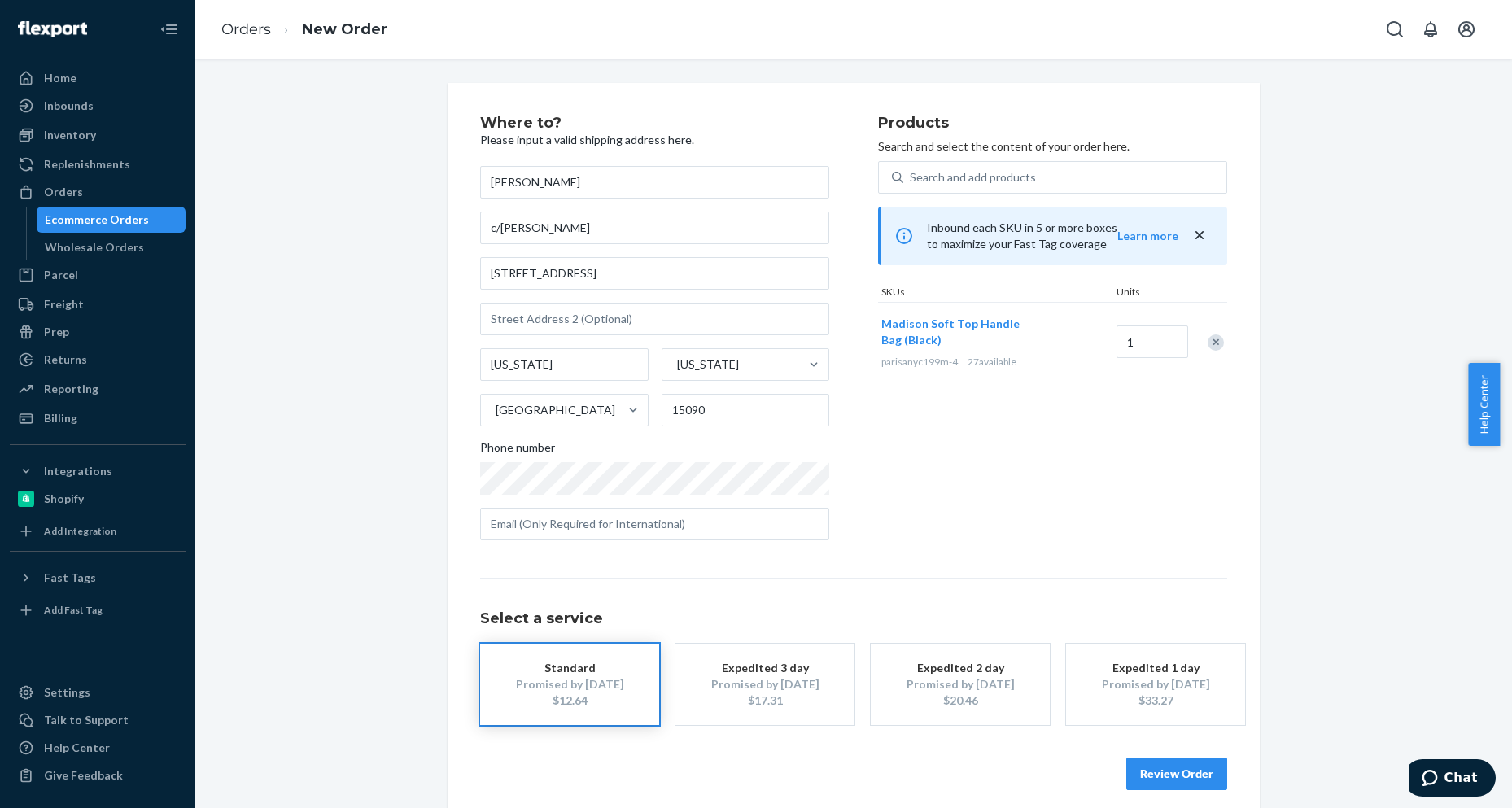
click at [1167, 777] on button "Review Order" at bounding box center [1176, 773] width 101 height 32
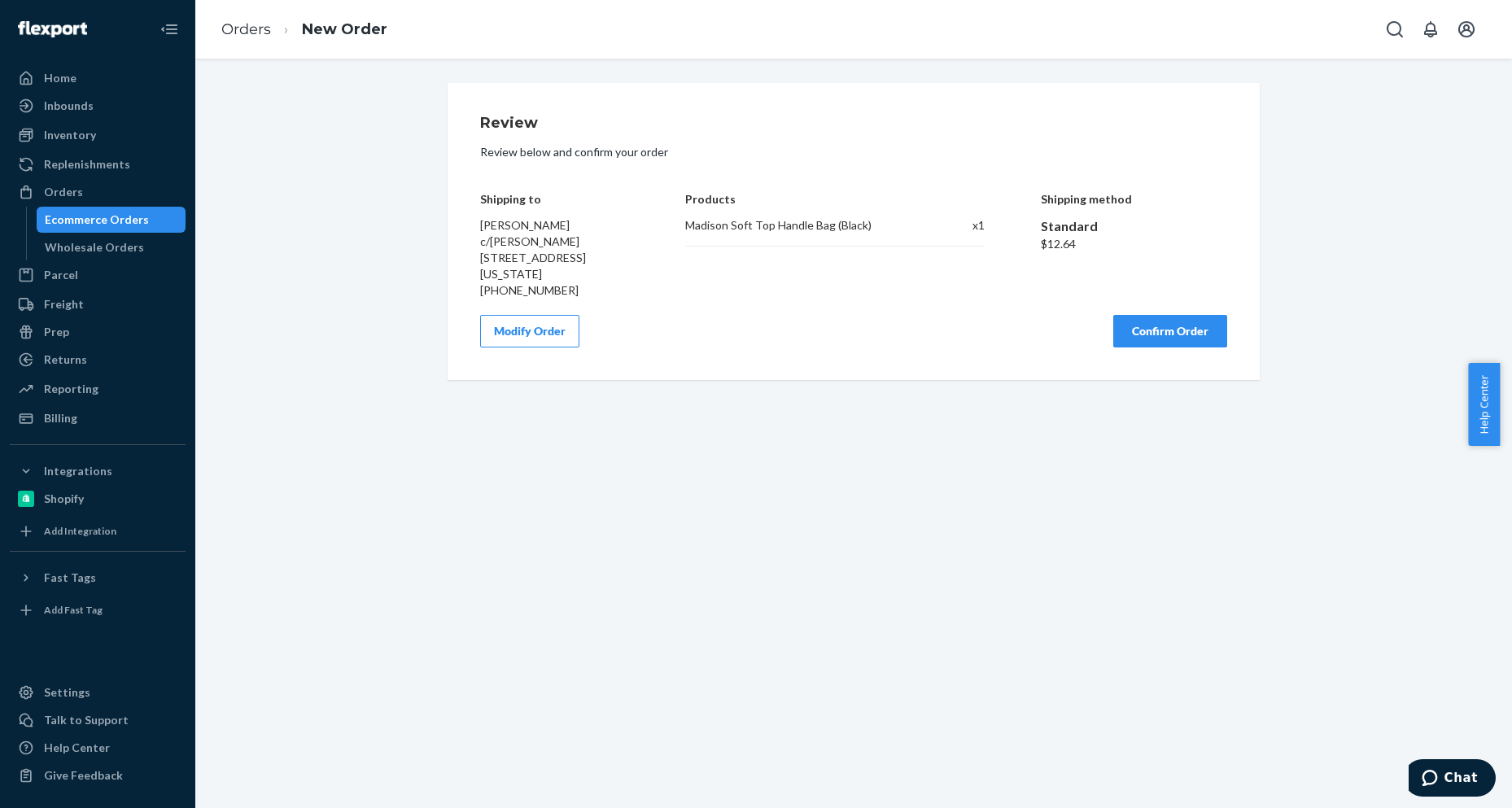
click at [1126, 330] on button "Confirm Order" at bounding box center [1170, 330] width 114 height 32
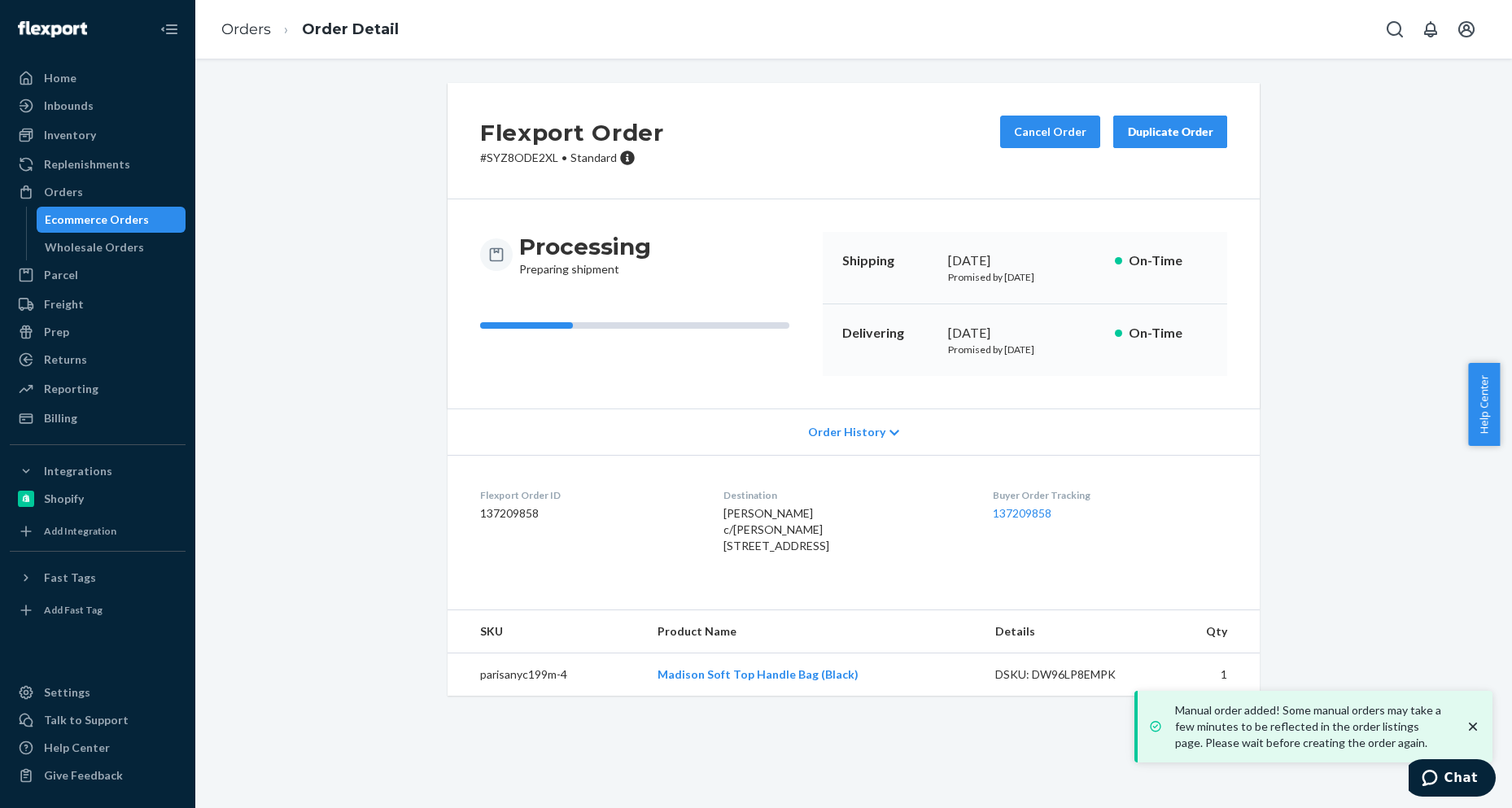
click at [510, 515] on dd "137209858" at bounding box center [588, 514] width 217 height 17
copy dd "137209858"
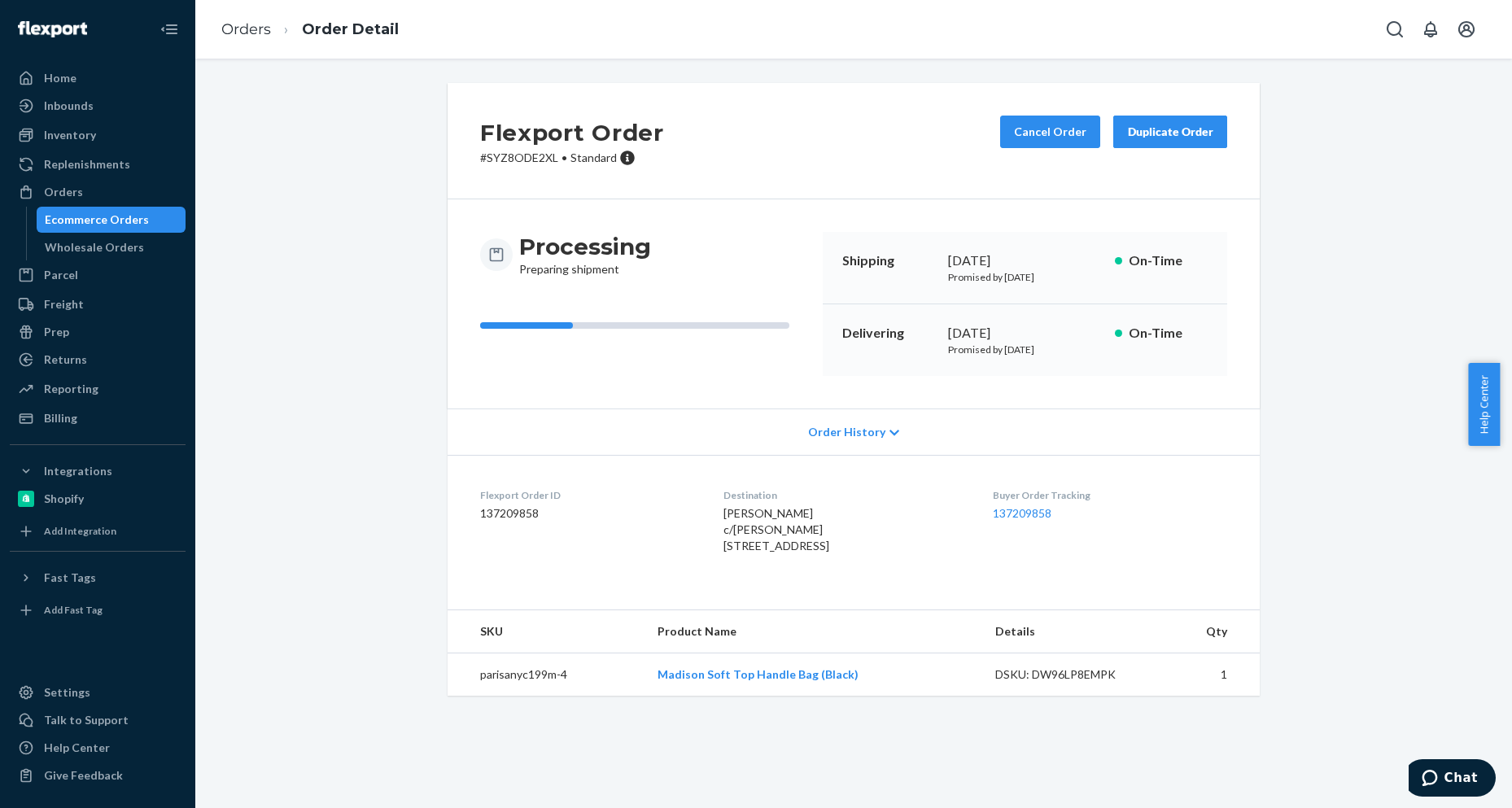
click at [212, 29] on ol "Orders Order Detail" at bounding box center [310, 29] width 204 height 48
click at [234, 24] on link "Orders" at bounding box center [246, 29] width 50 height 18
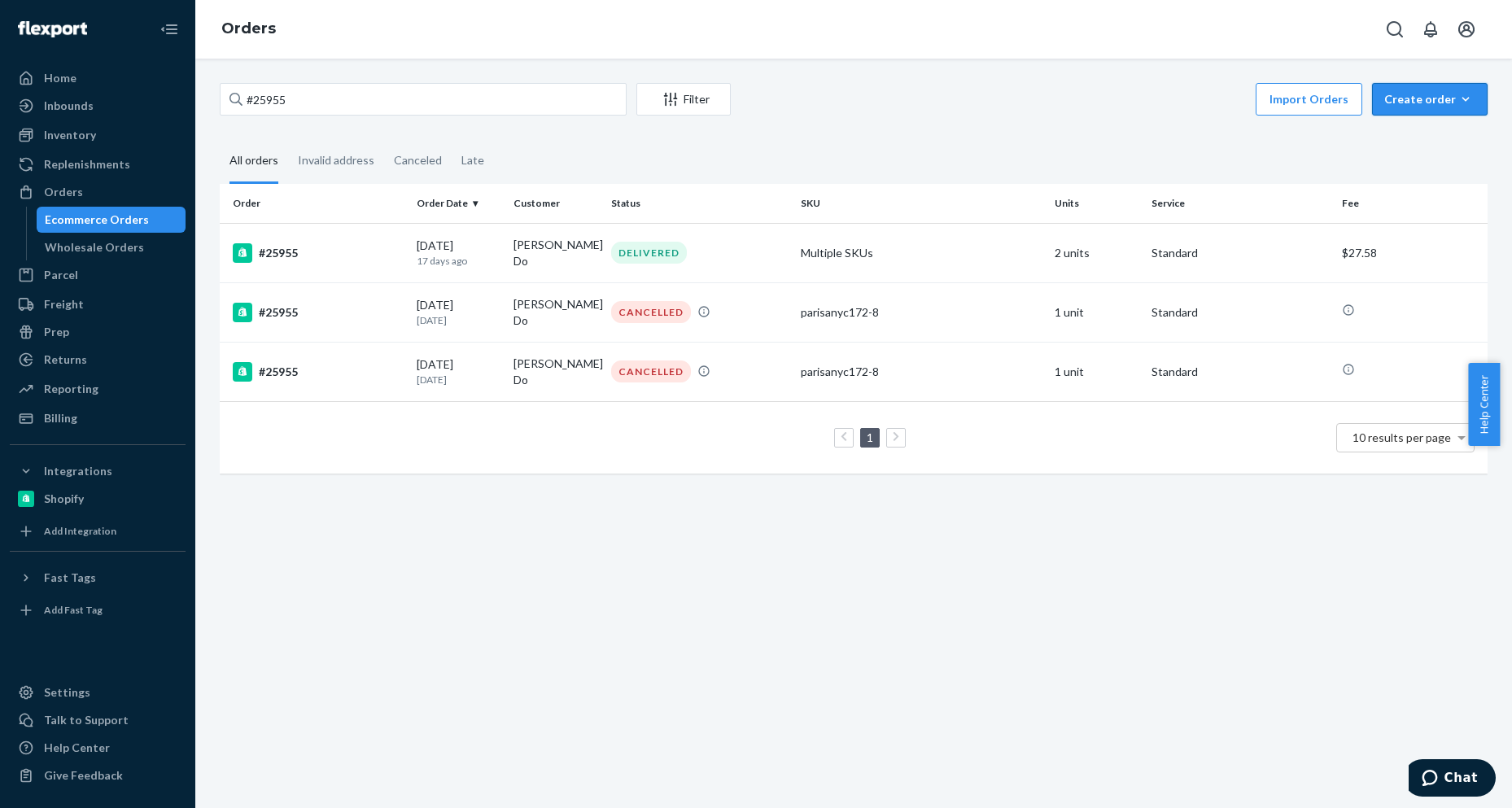
click at [1417, 92] on div "Create order" at bounding box center [1429, 99] width 91 height 17
click at [1403, 133] on span "Ecommerce order" at bounding box center [1440, 138] width 101 height 11
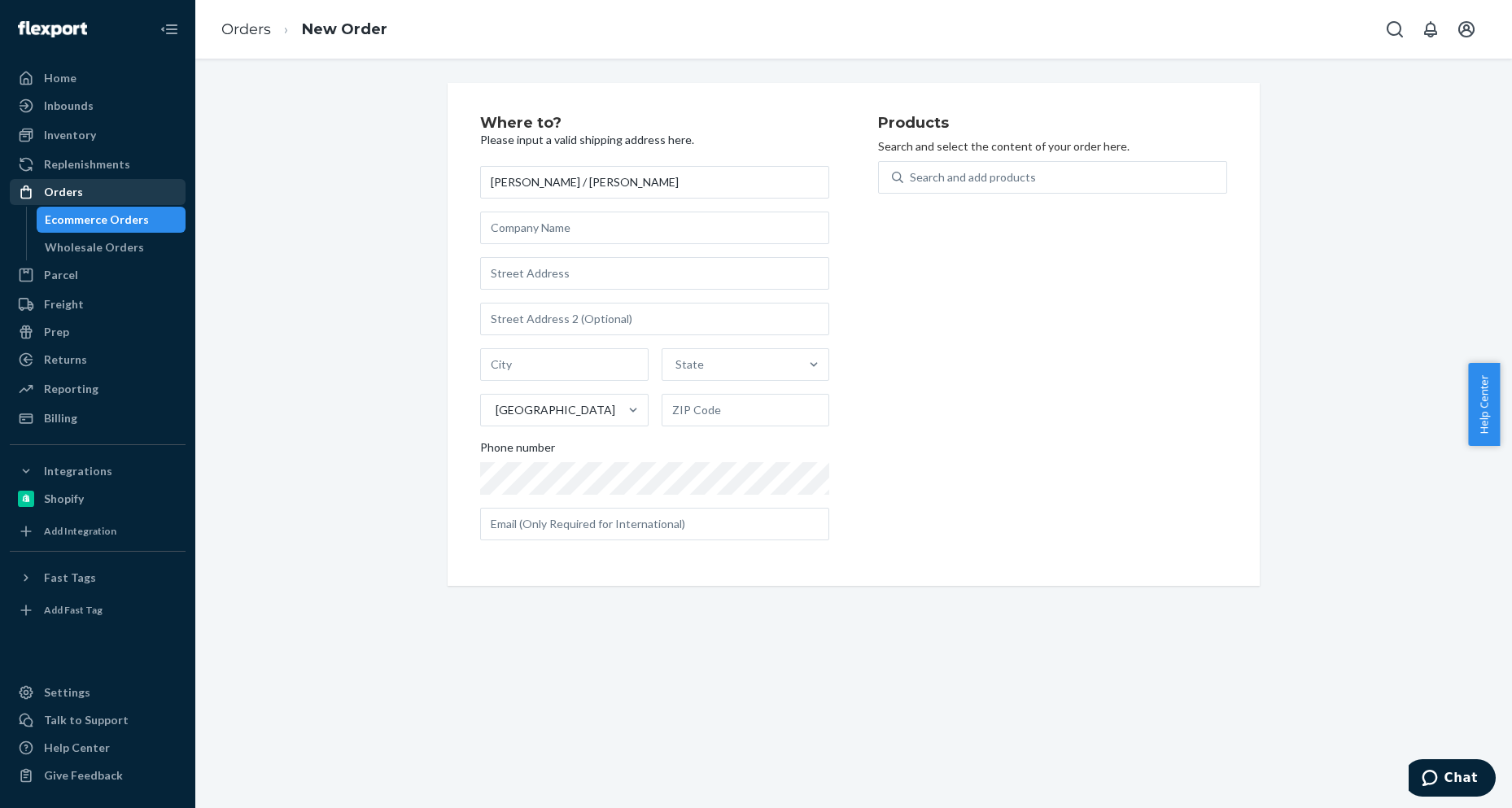
type input "[PERSON_NAME] / [PERSON_NAME]"
click at [567, 280] on input "text" at bounding box center [654, 272] width 349 height 32
paste input "[STREET_ADDRESS]"
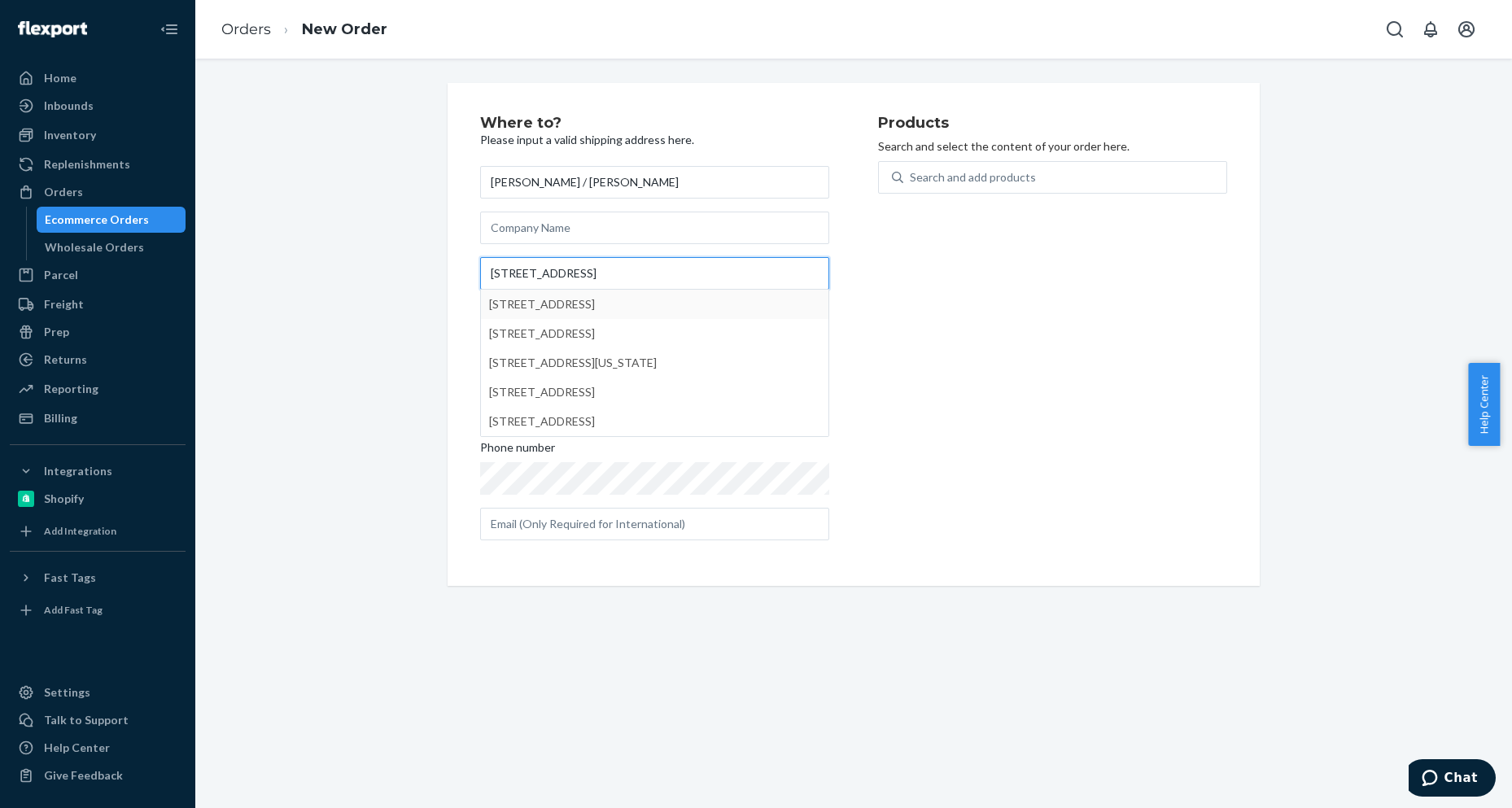
type input "[STREET_ADDRESS]"
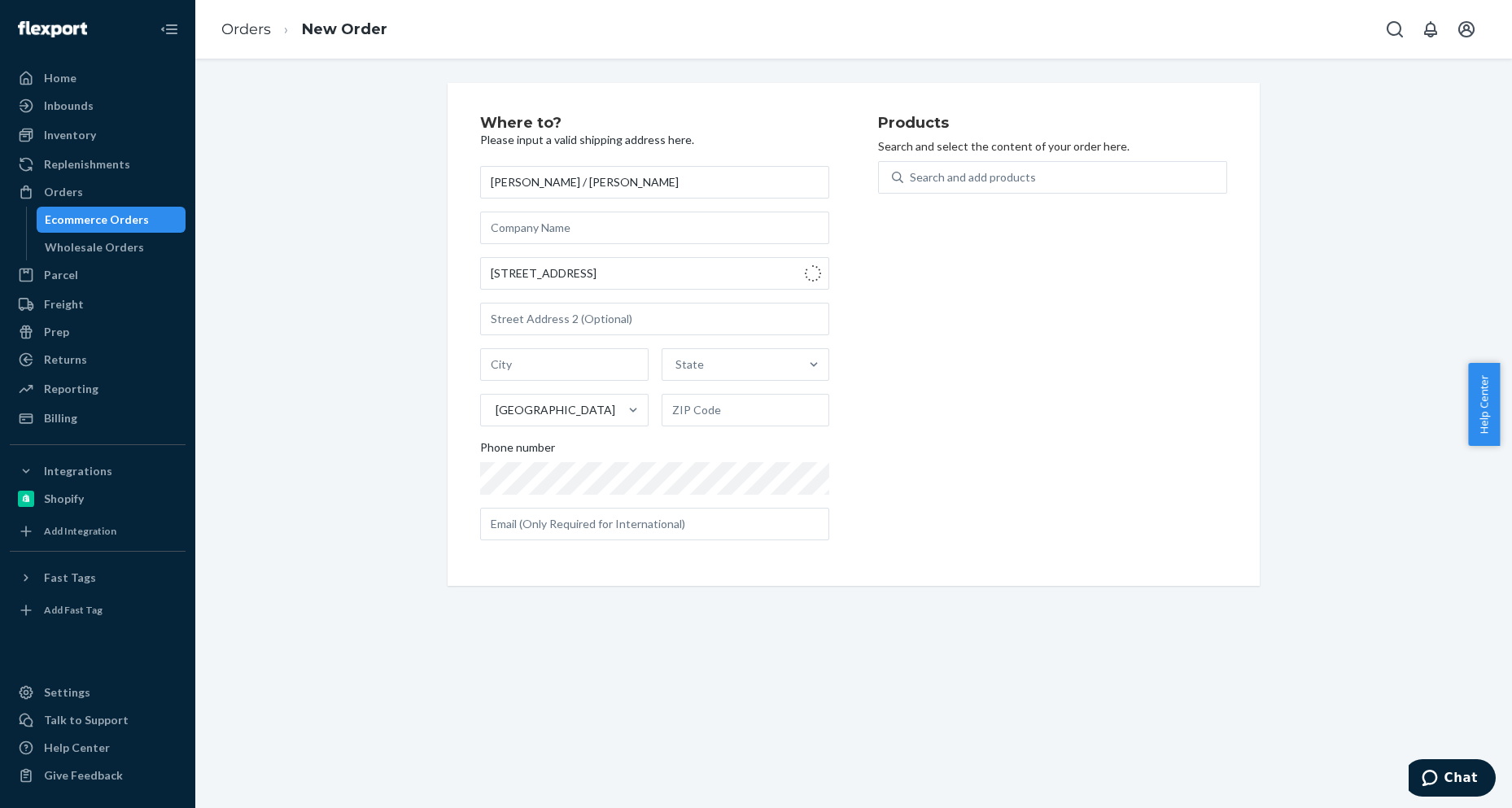
type input "[PERSON_NAME][GEOGRAPHIC_DATA]"
type input "90212"
click at [517, 315] on input "text" at bounding box center [654, 318] width 349 height 32
paste input "Suite 805"
type input "Suite 805"
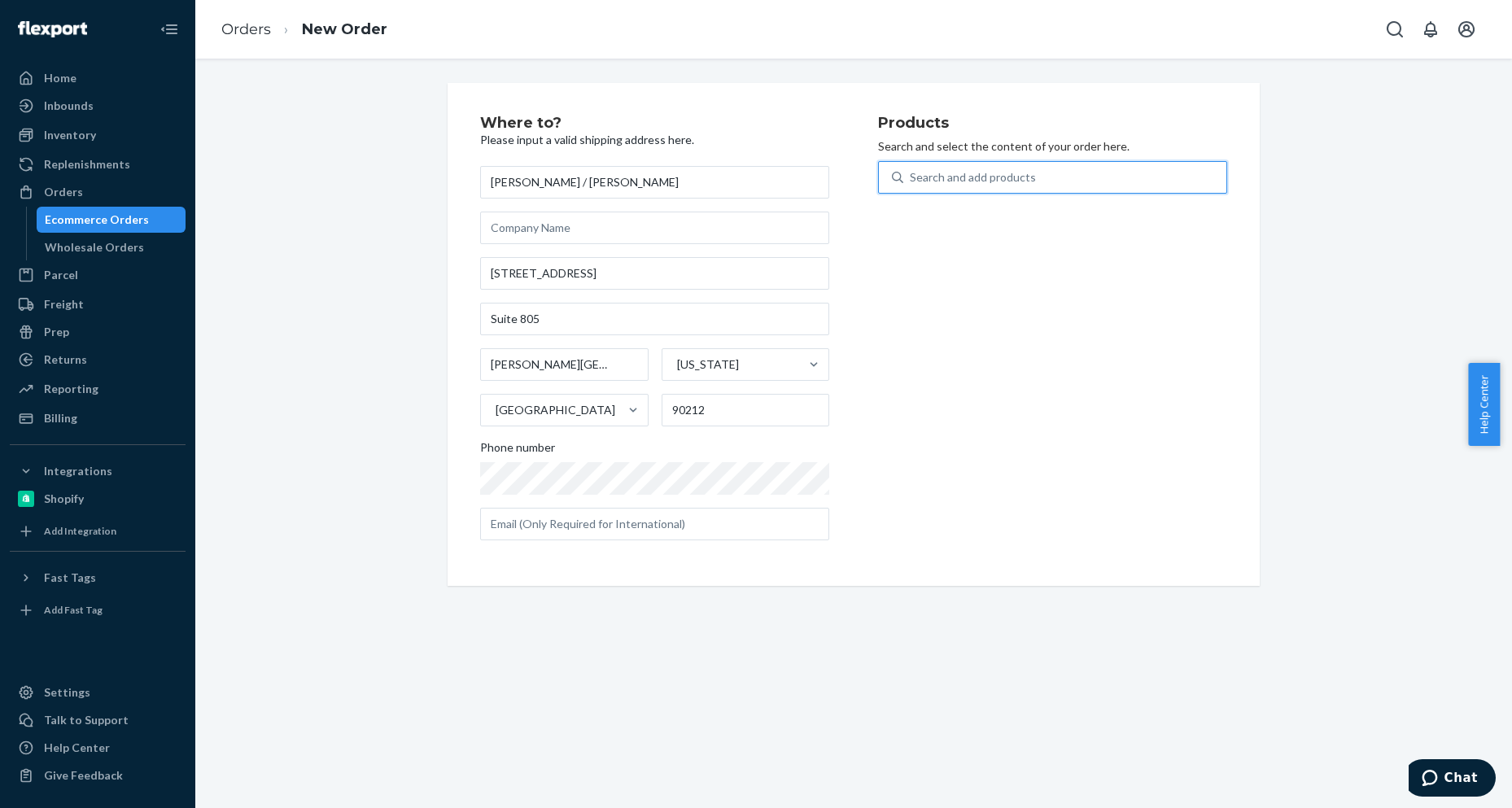
click at [968, 172] on div "Search and add products" at bounding box center [973, 177] width 126 height 17
click at [911, 172] on input "0 results available. Use Up and Down to choose options, press Enter to select t…" at bounding box center [911, 177] width 2 height 17
paste input "PARISANYC199M-8"
type input "PARISANYC199M-8"
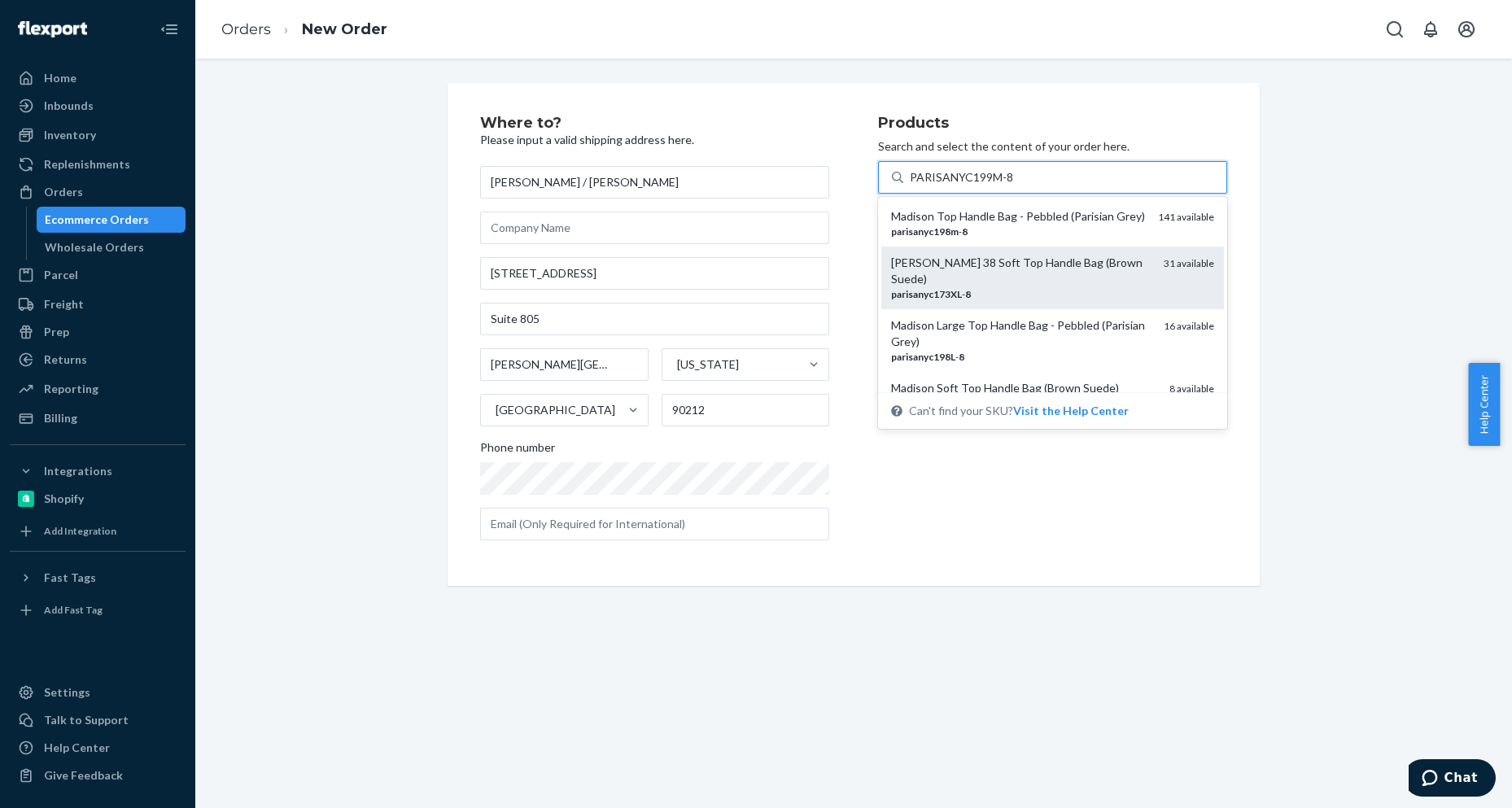
scroll to position [54, 0]
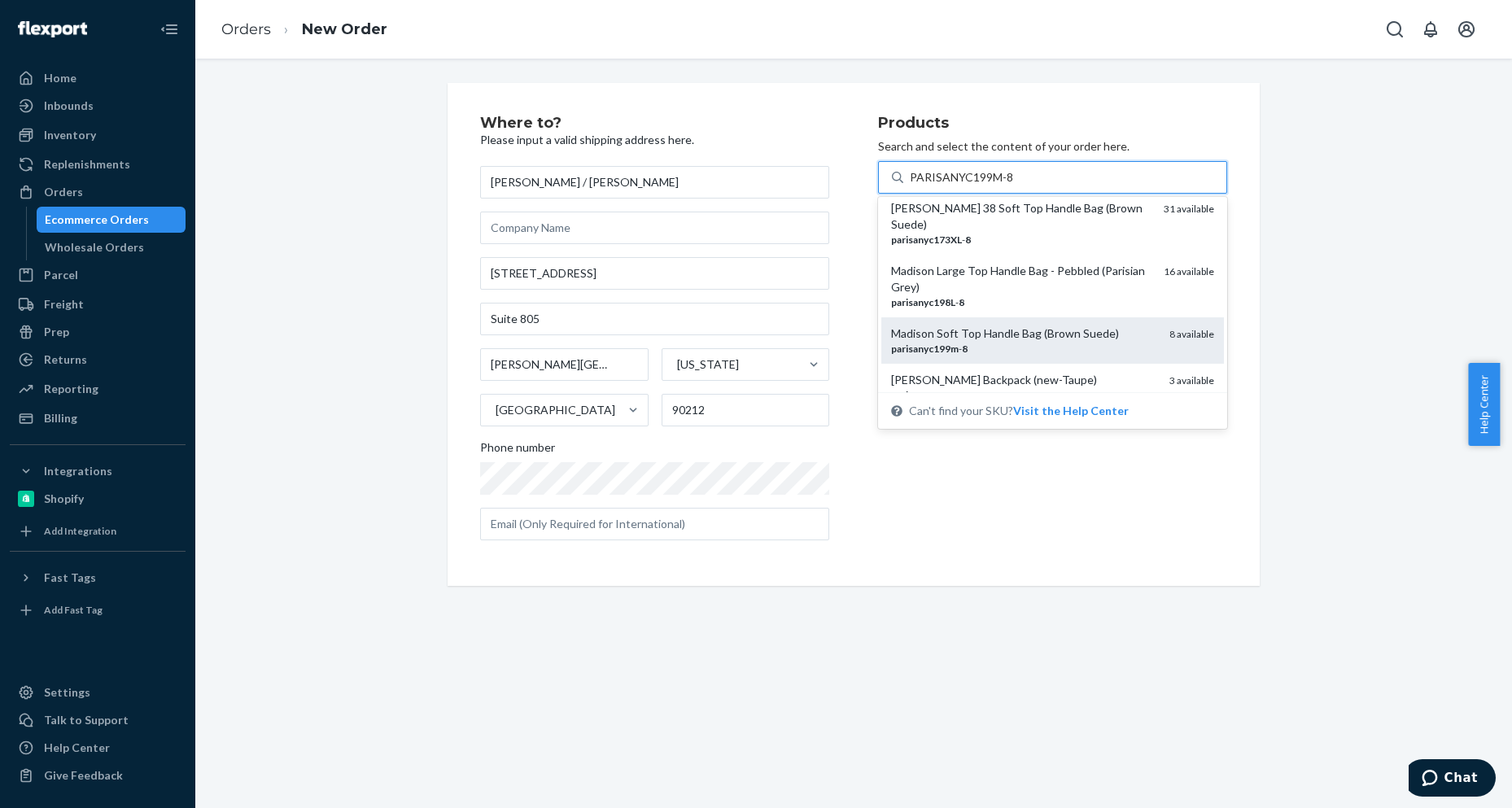
click at [1014, 345] on div "parisanyc199m - 8" at bounding box center [1023, 348] width 265 height 14
click at [1014, 185] on input "PARISANYC199M-8" at bounding box center [962, 177] width 105 height 17
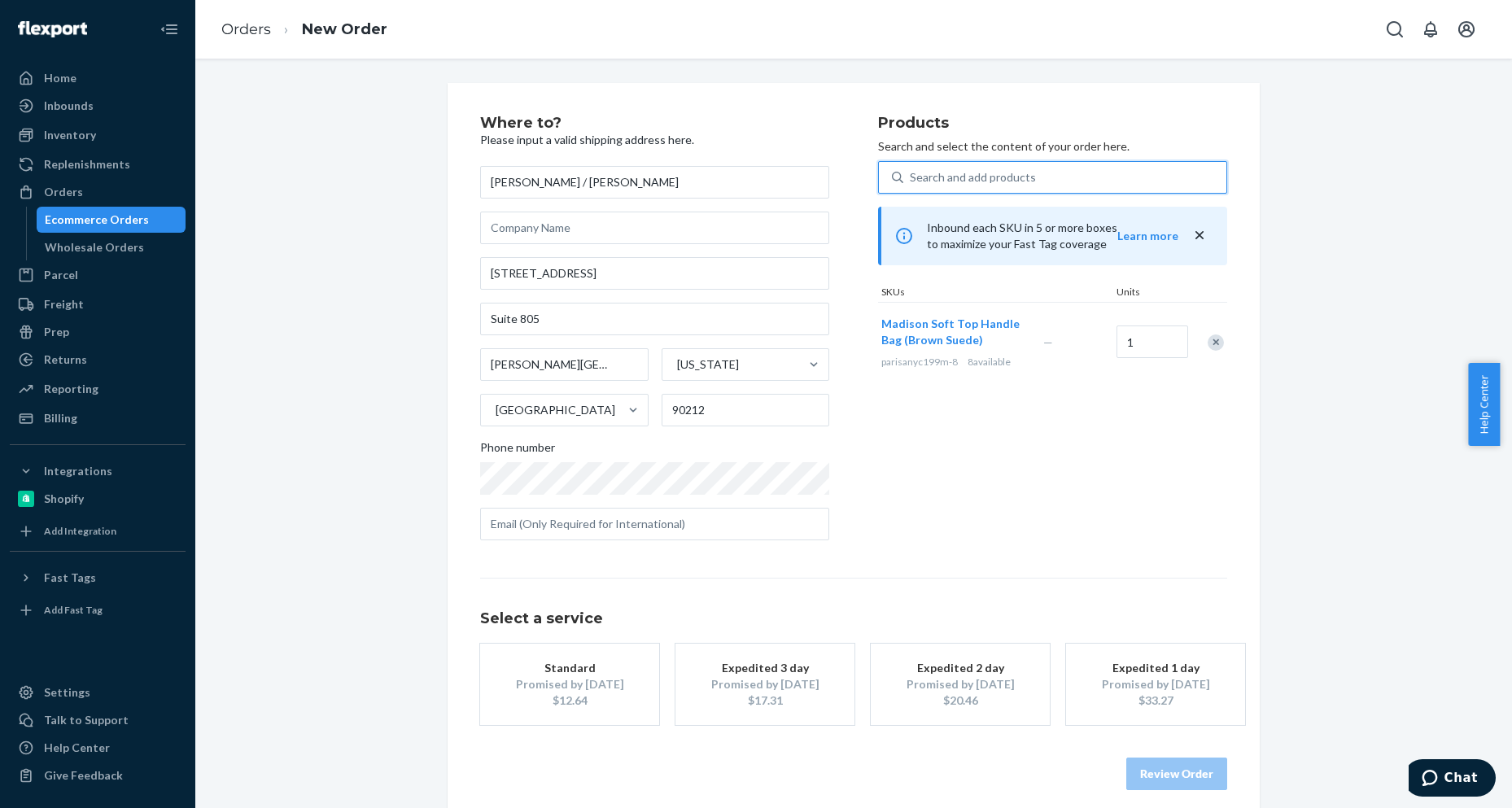
click at [977, 530] on div "Products Search and select the content of your order here. 0 results available.…" at bounding box center [1052, 334] width 349 height 437
click at [572, 673] on div "Standard" at bounding box center [570, 668] width 130 height 17
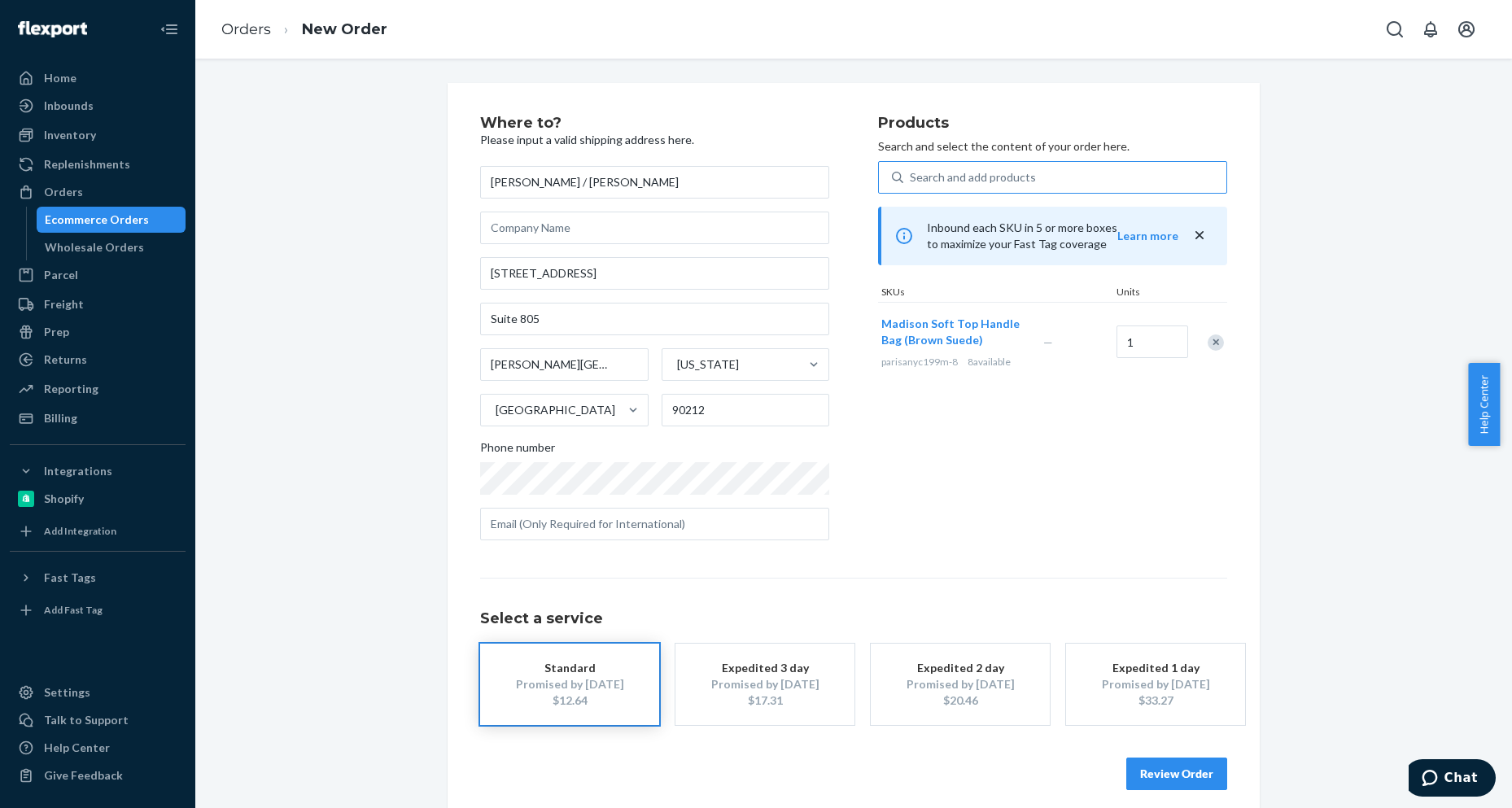
click at [1160, 777] on button "Review Order" at bounding box center [1176, 773] width 101 height 32
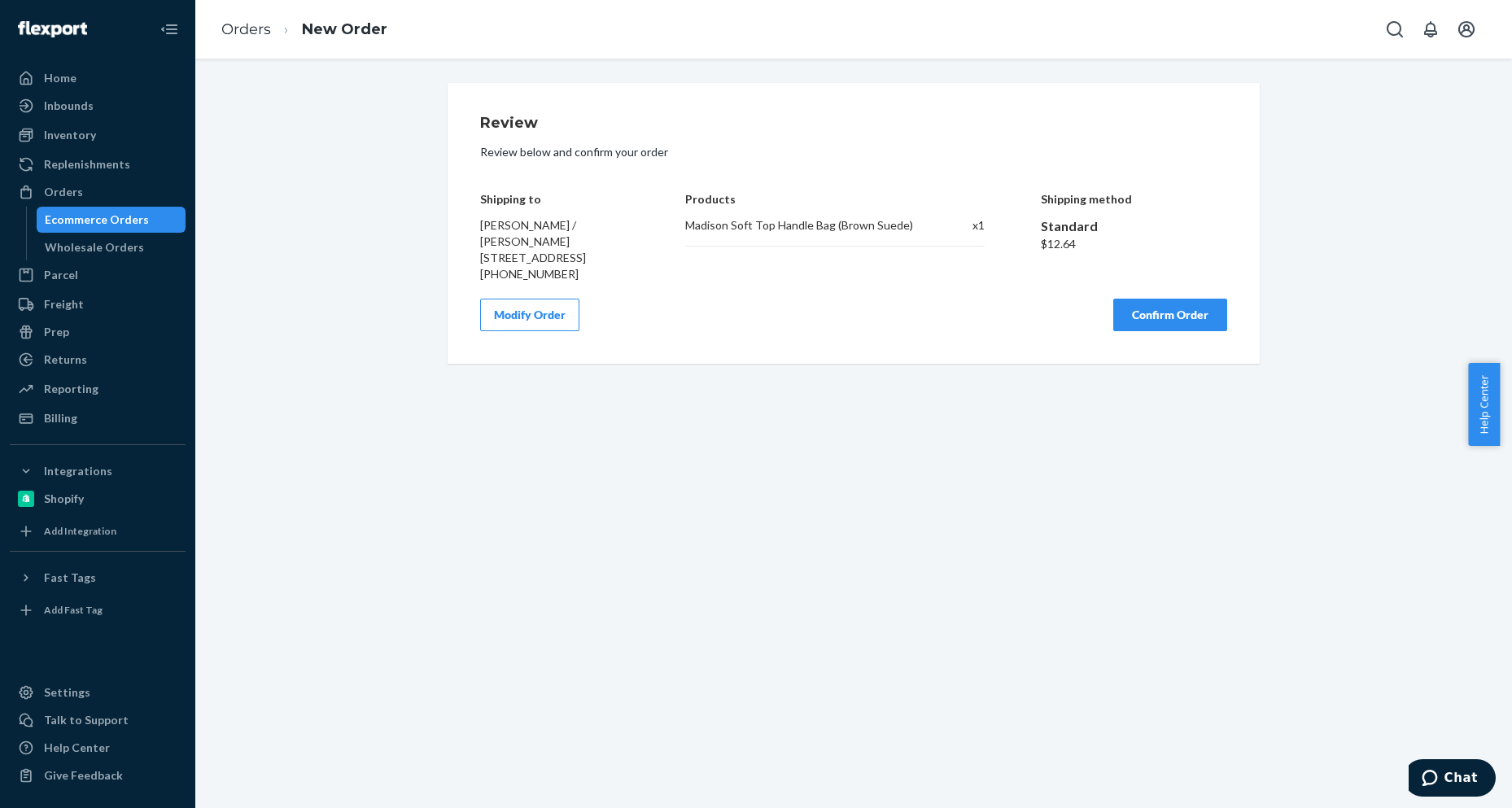
click at [1150, 331] on button "Confirm Order" at bounding box center [1170, 314] width 114 height 32
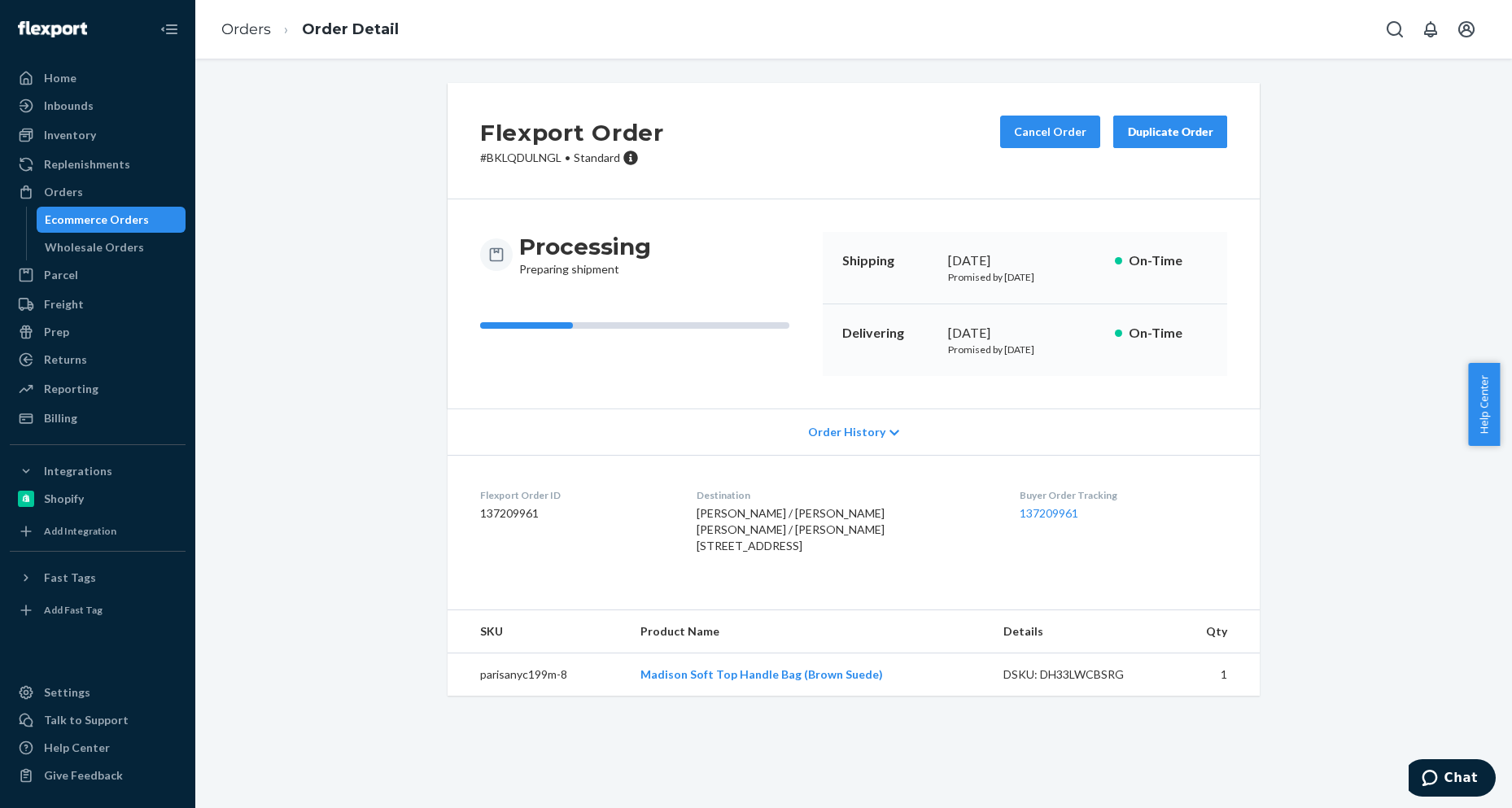
click at [504, 515] on dd "137209961" at bounding box center [575, 514] width 191 height 17
copy dd "137209961"
click at [253, 22] on link "Orders" at bounding box center [246, 29] width 50 height 18
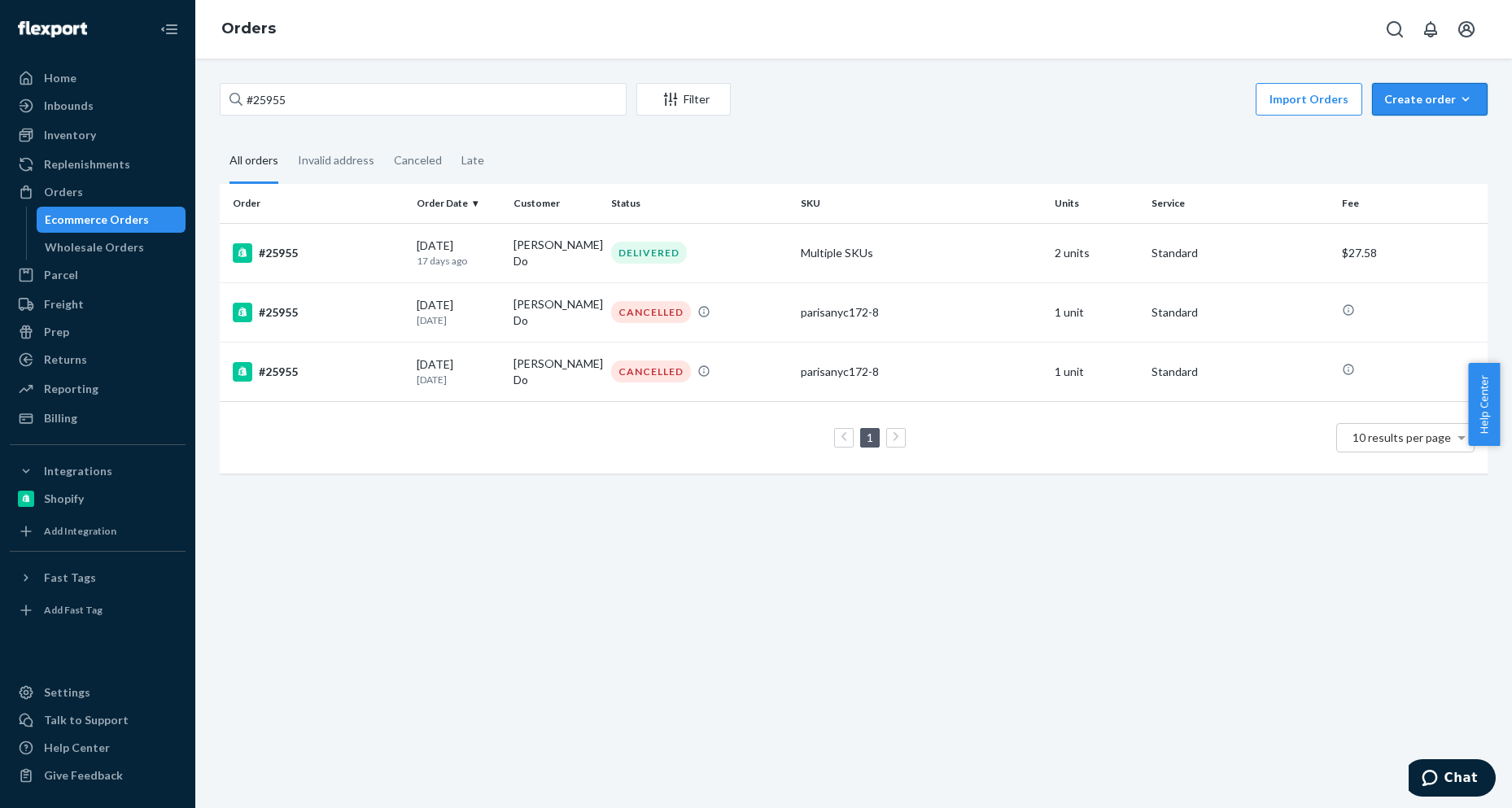
click at [1403, 92] on div "Create order" at bounding box center [1429, 99] width 91 height 17
click at [1399, 140] on span "Ecommerce order" at bounding box center [1440, 138] width 101 height 11
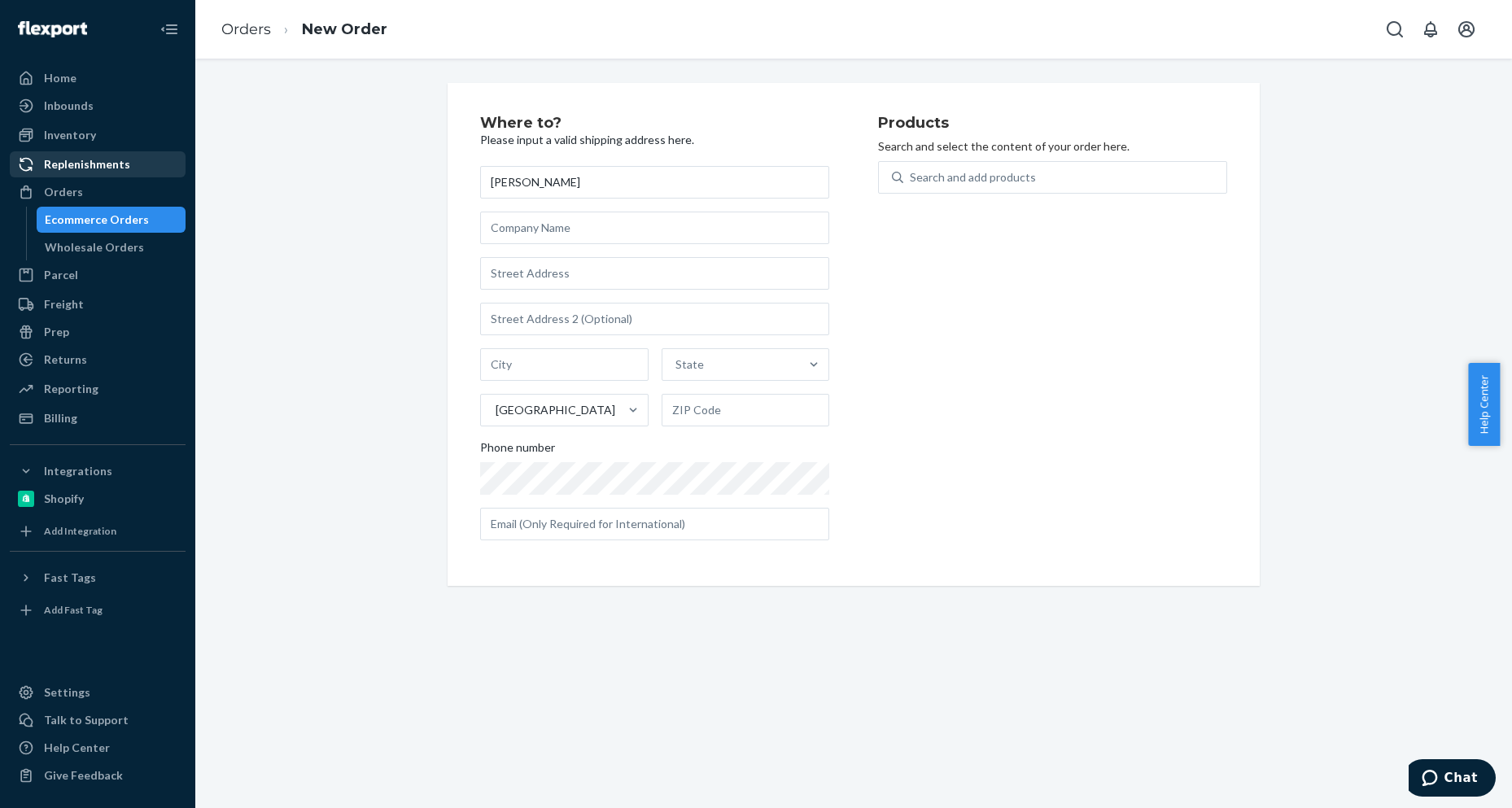
type input "[PERSON_NAME]"
click at [572, 282] on input "text" at bounding box center [654, 272] width 349 height 32
paste input "[STREET_ADDRESS][PERSON_NAME]"
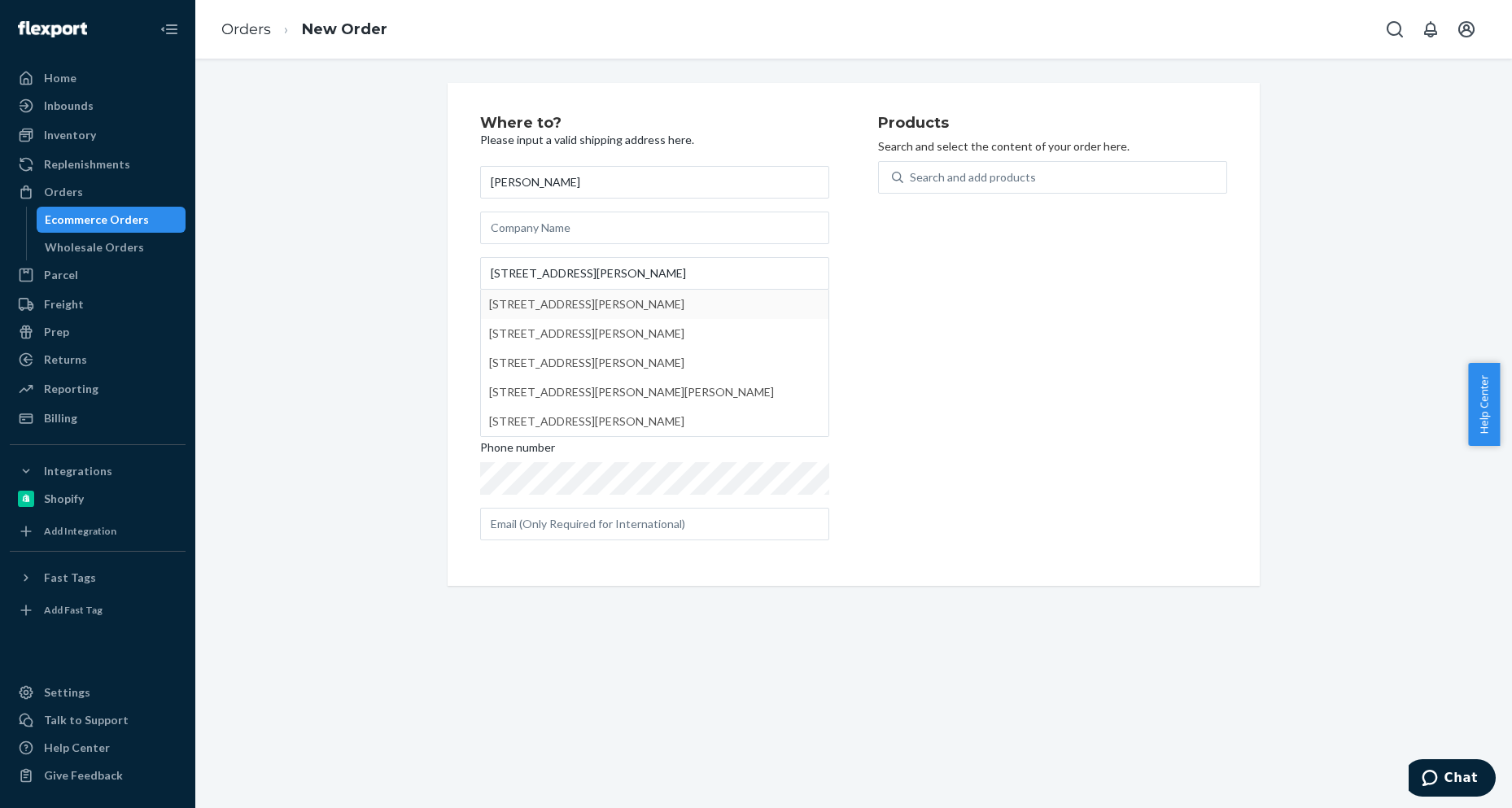
type input "[STREET_ADDRESS][PERSON_NAME]"
type input "Scottsdale"
type input "85260"
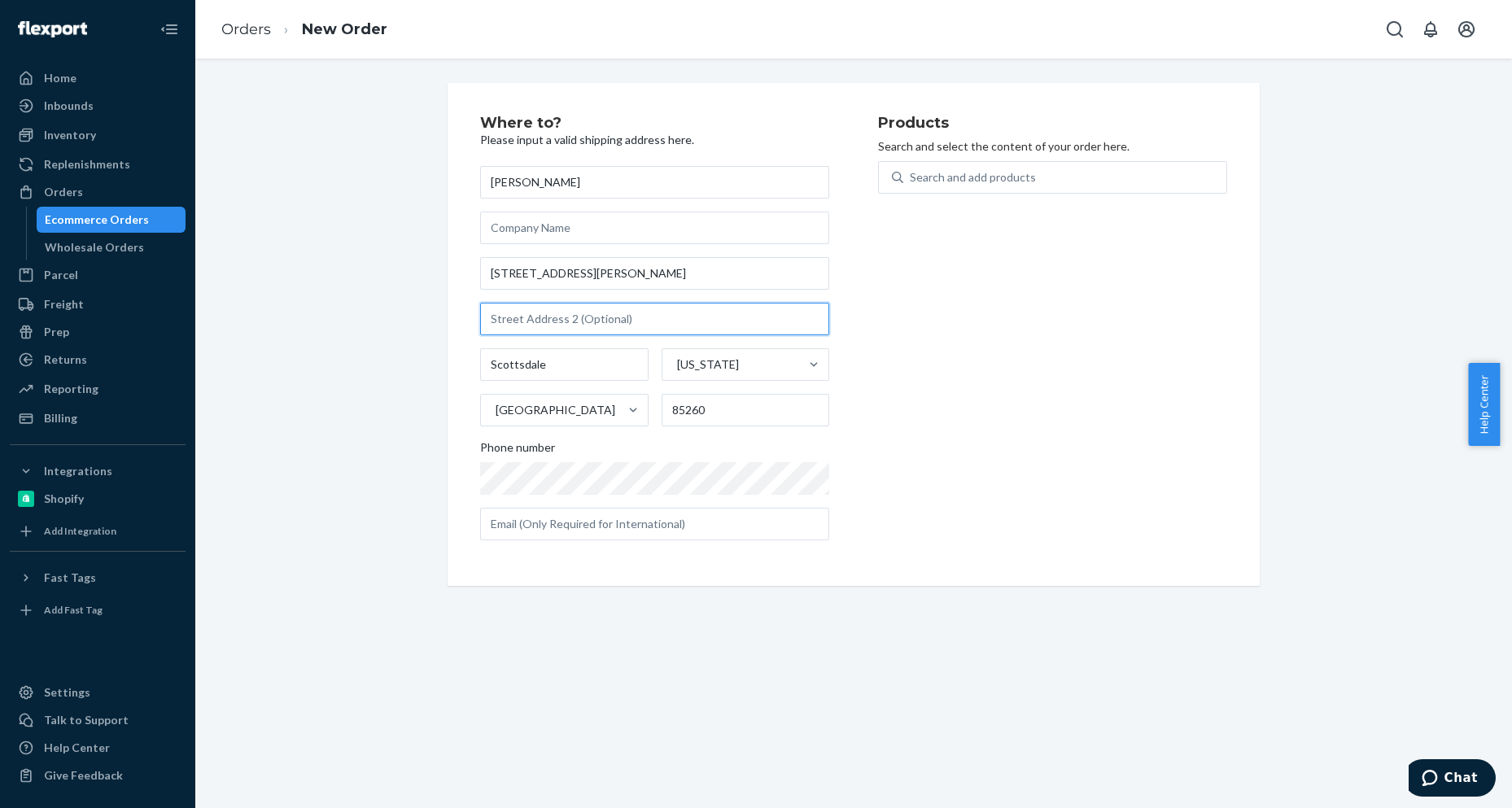
click at [546, 326] on input "text" at bounding box center [654, 318] width 349 height 32
paste input "Unit 206"
type input "Unit 206"
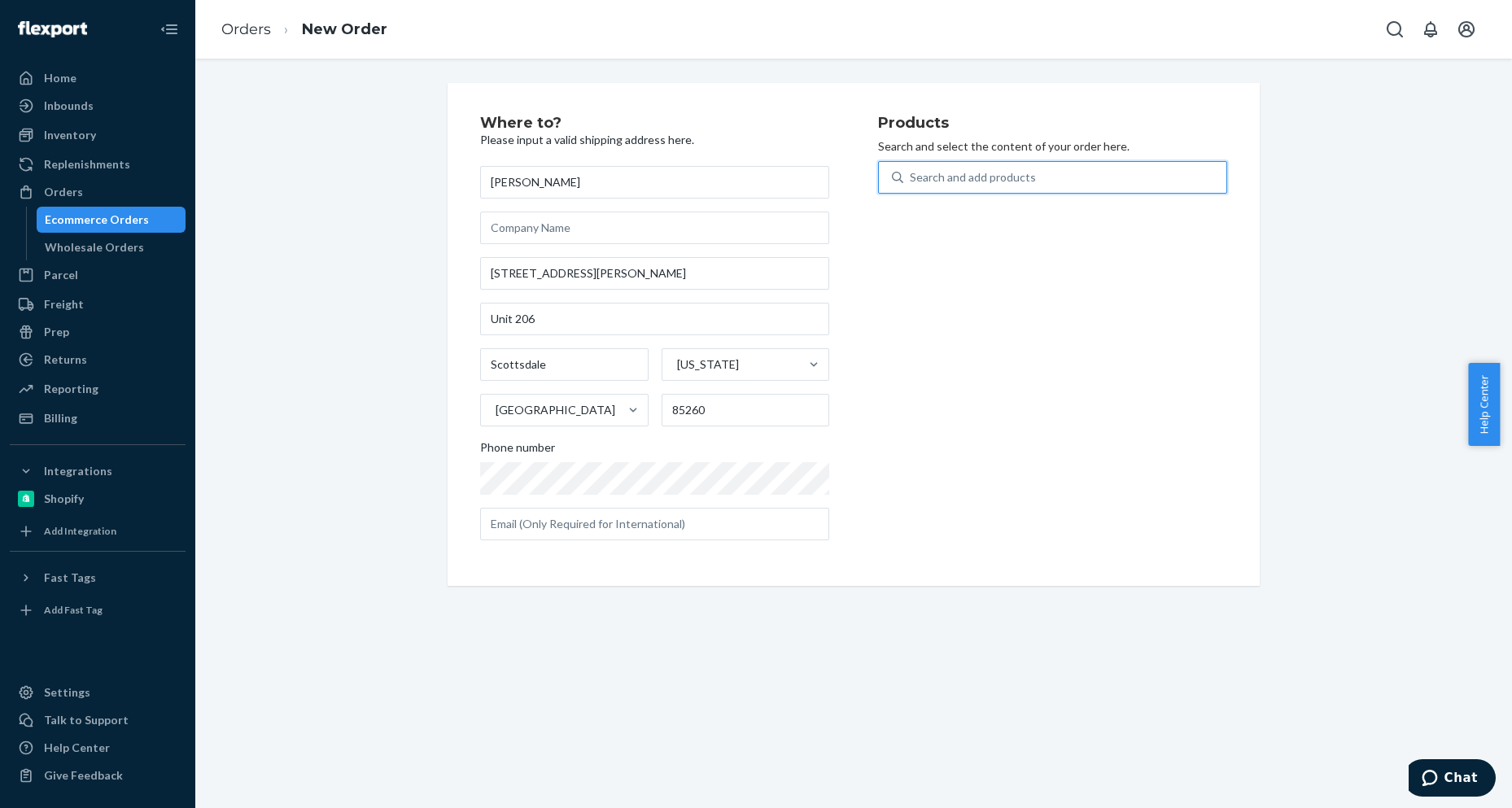
click at [981, 184] on div "Search and add products" at bounding box center [973, 177] width 126 height 17
click at [911, 184] on input "0 results available. Use Up and Down to choose options, press Enter to select t…" at bounding box center [911, 177] width 2 height 17
paste input "parisanyc198m-19"
type input "parisanyc198m-19"
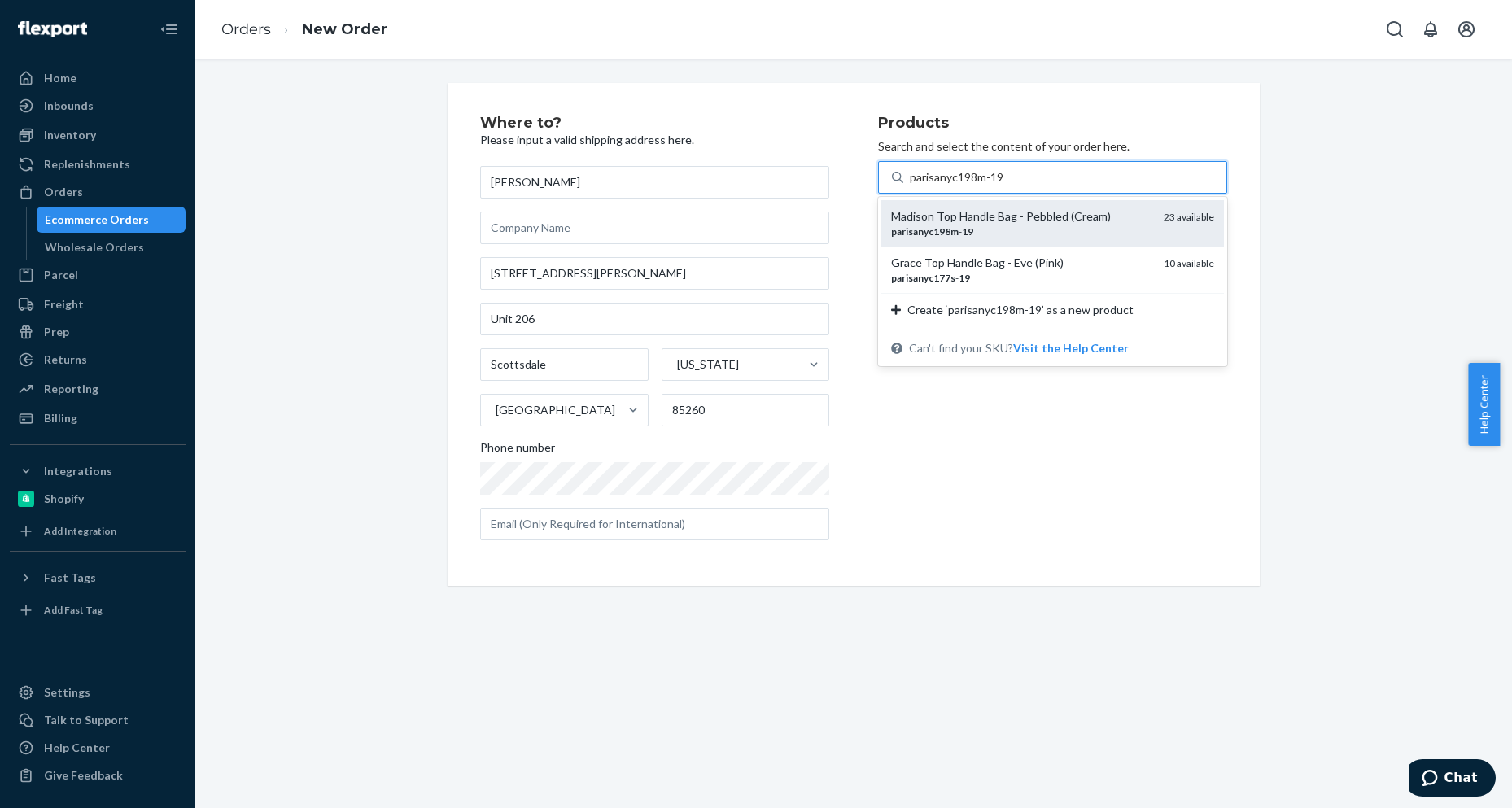
click at [982, 231] on div "parisanyc198m - 19" at bounding box center [1020, 231] width 260 height 14
click at [982, 185] on input "parisanyc198m-19" at bounding box center [958, 177] width 95 height 17
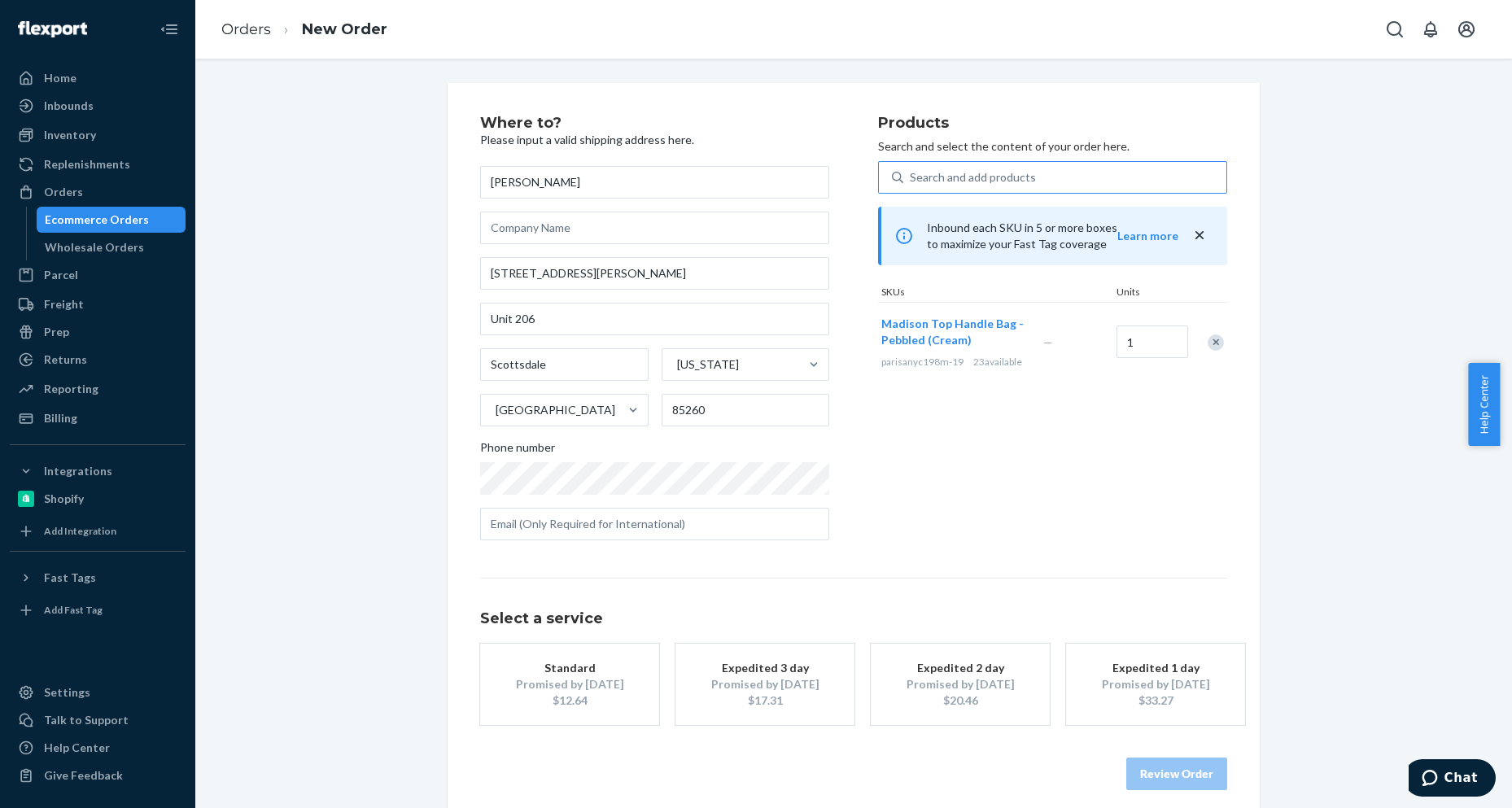
click at [601, 708] on div "$12.64" at bounding box center [570, 701] width 130 height 17
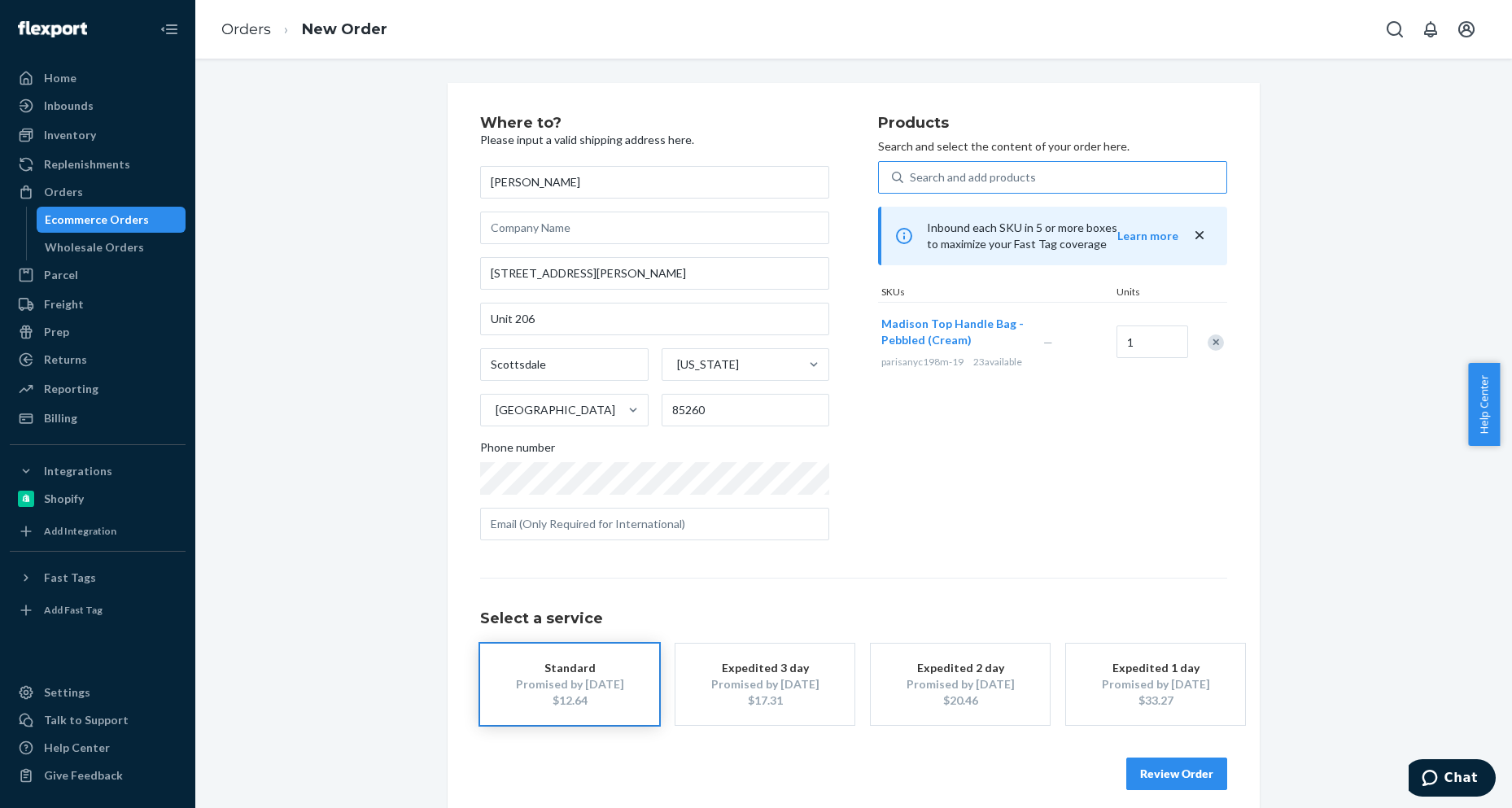
click at [1163, 771] on button "Review Order" at bounding box center [1176, 773] width 101 height 32
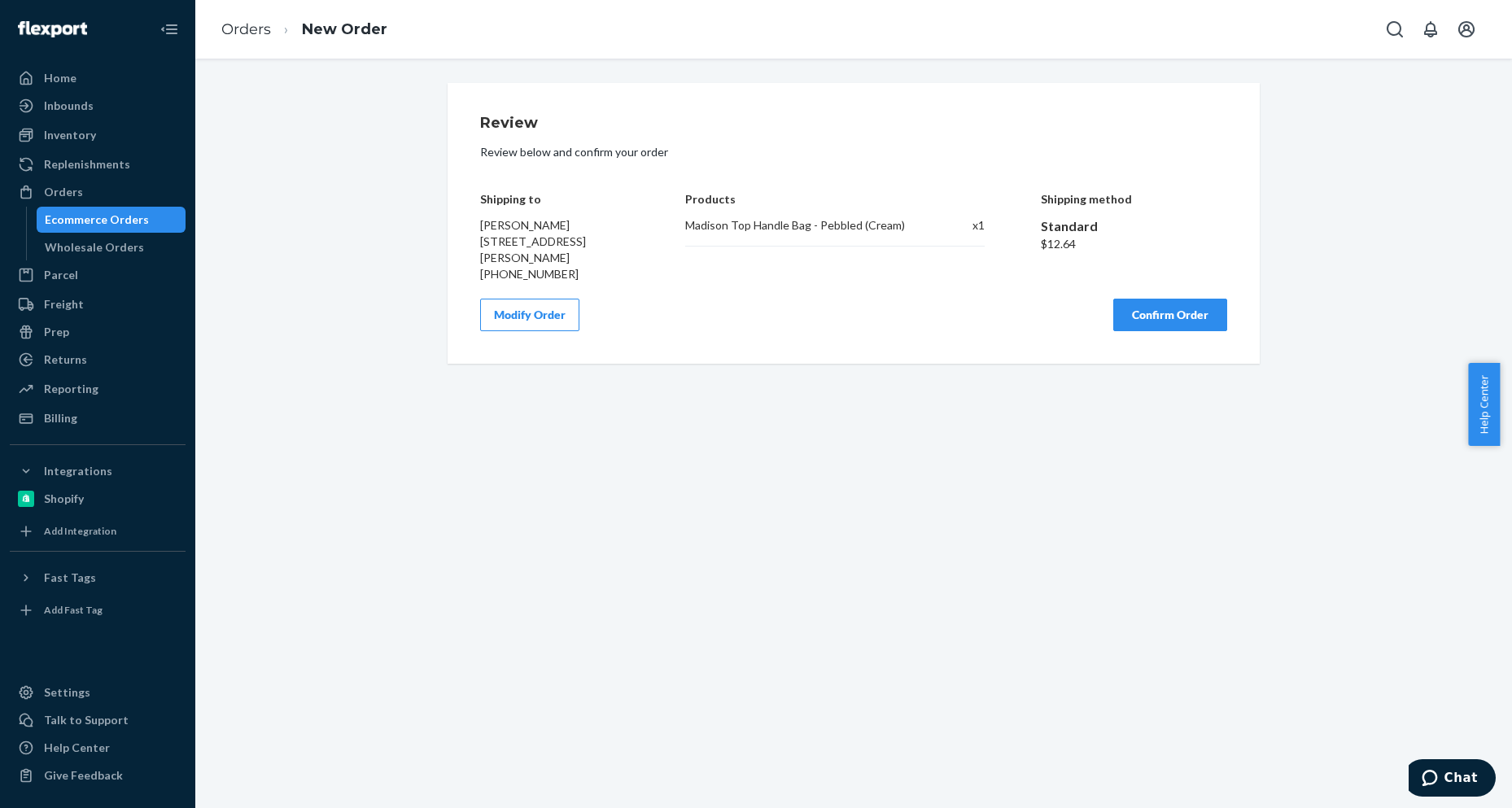
click at [1148, 331] on button "Confirm Order" at bounding box center [1170, 314] width 114 height 32
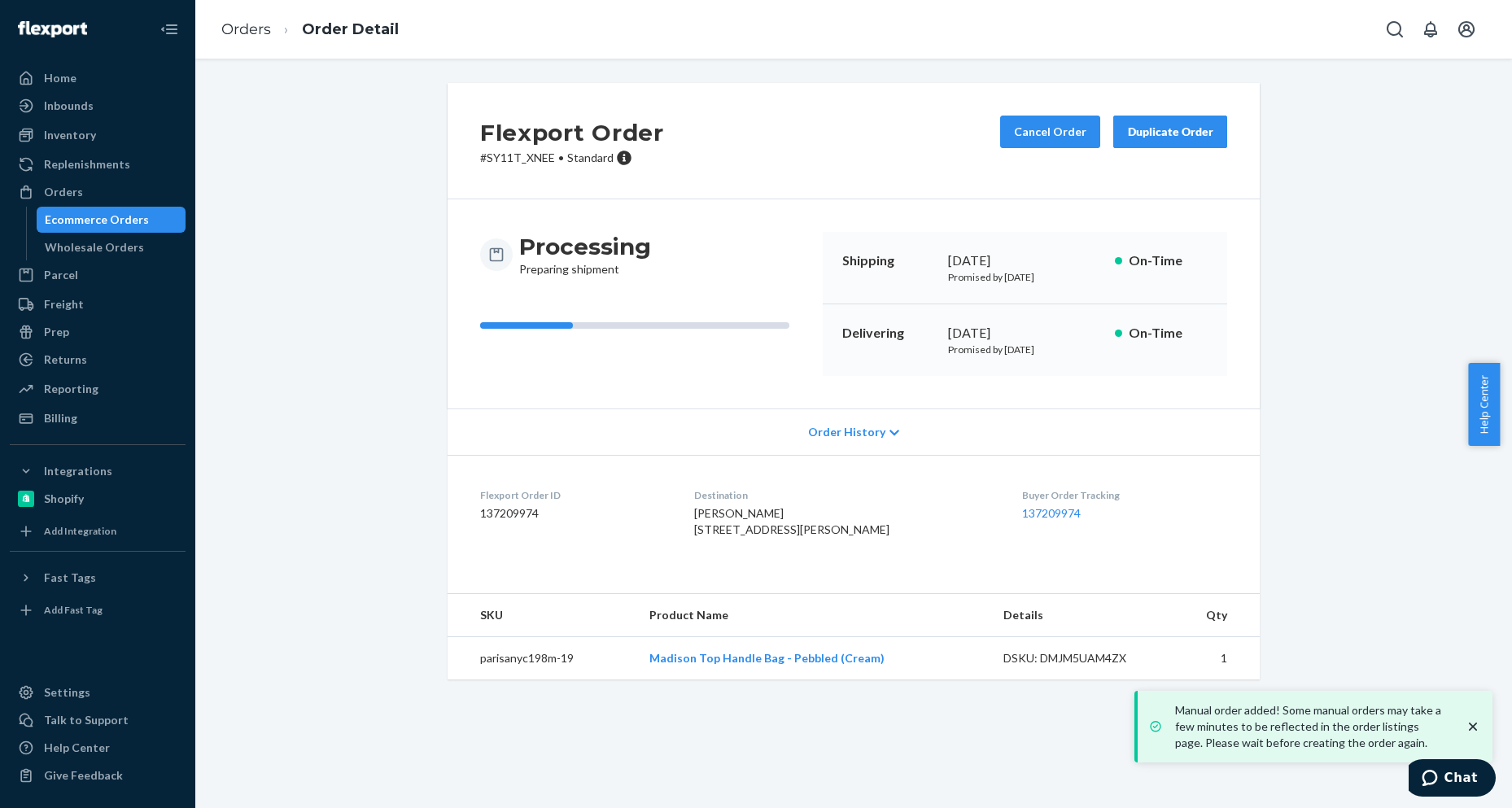
click at [508, 513] on dd "137209974" at bounding box center [573, 514] width 188 height 17
copy dd "137209974"
